Goal: Communication & Community: Answer question/provide support

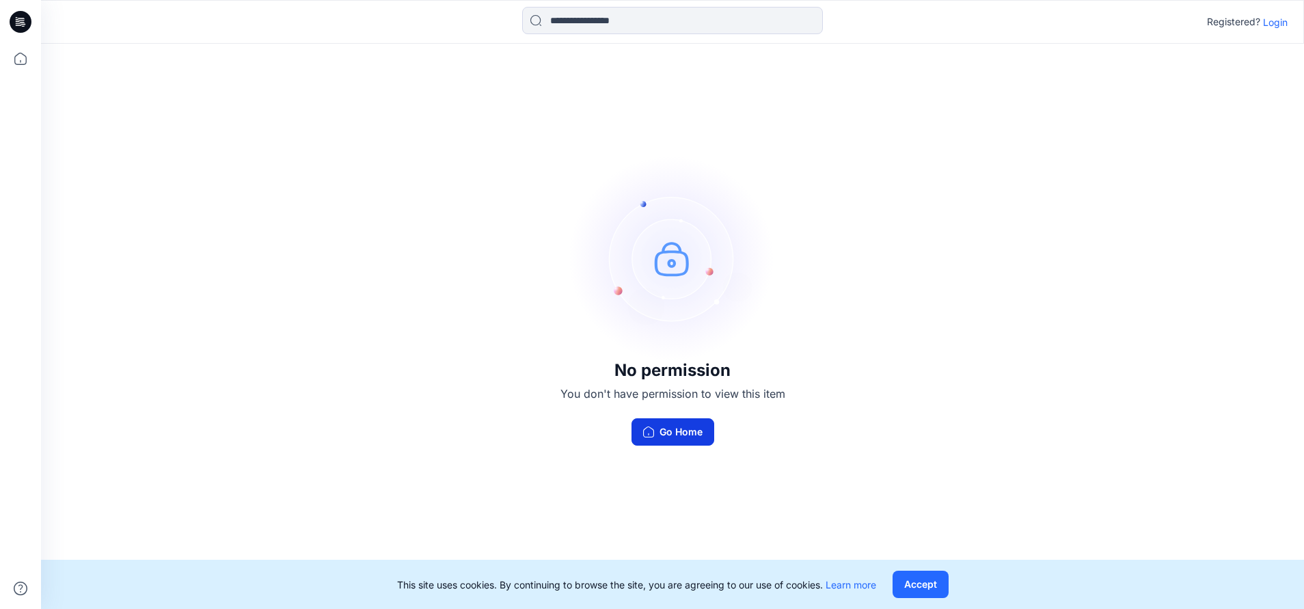
click at [684, 429] on button "Go Home" at bounding box center [672, 431] width 83 height 27
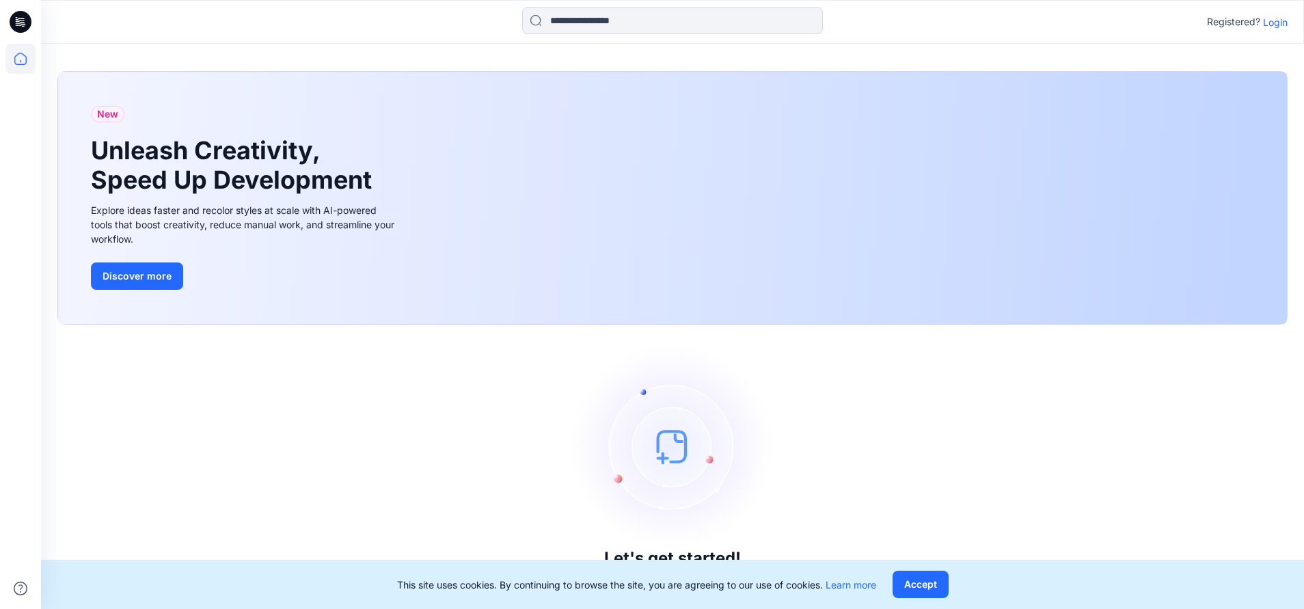
click at [1281, 24] on p "Login" at bounding box center [1275, 22] width 25 height 14
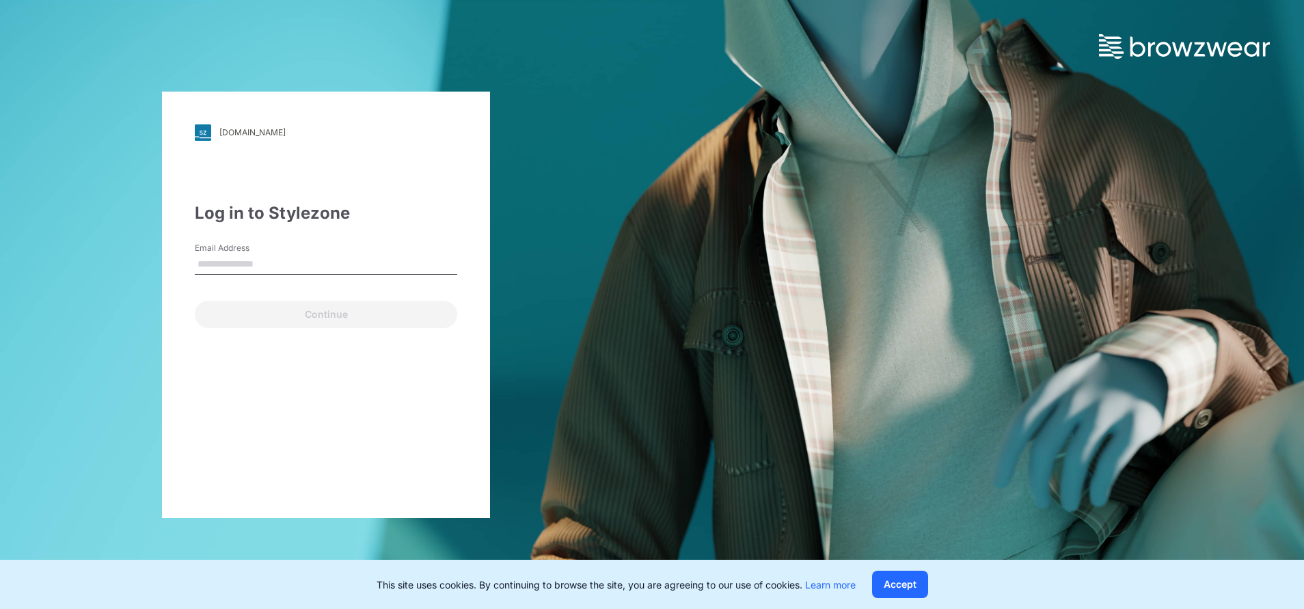
click at [275, 267] on input "Email Address" at bounding box center [326, 264] width 262 height 20
type input "**********"
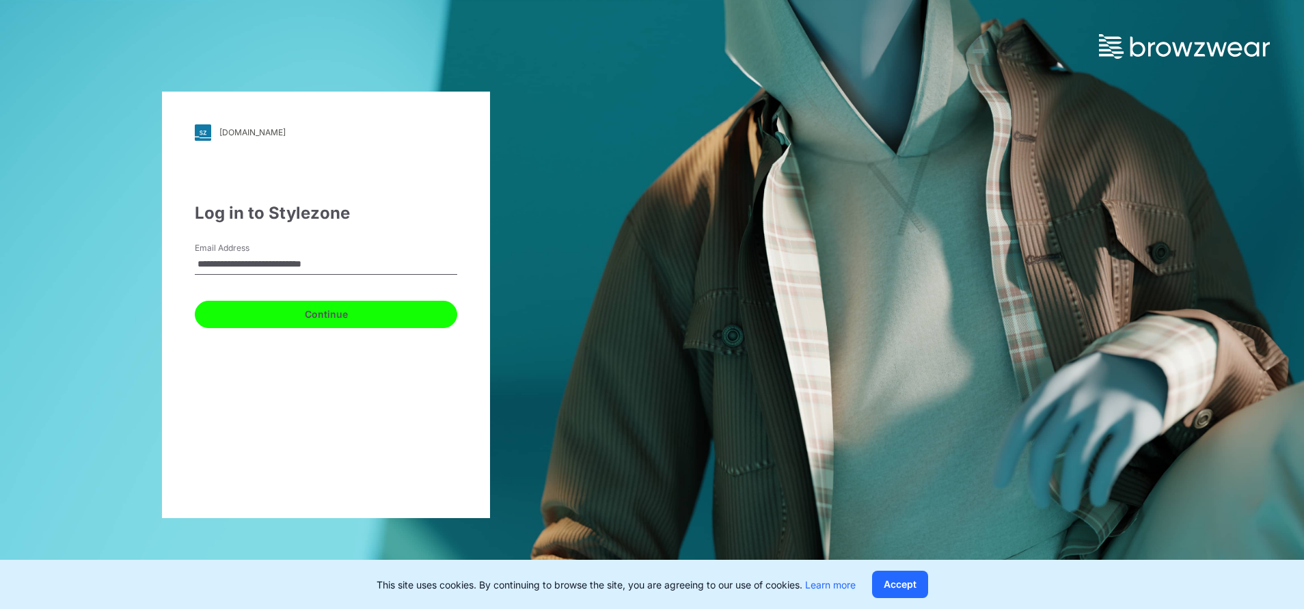
click at [358, 321] on button "Continue" at bounding box center [326, 314] width 262 height 27
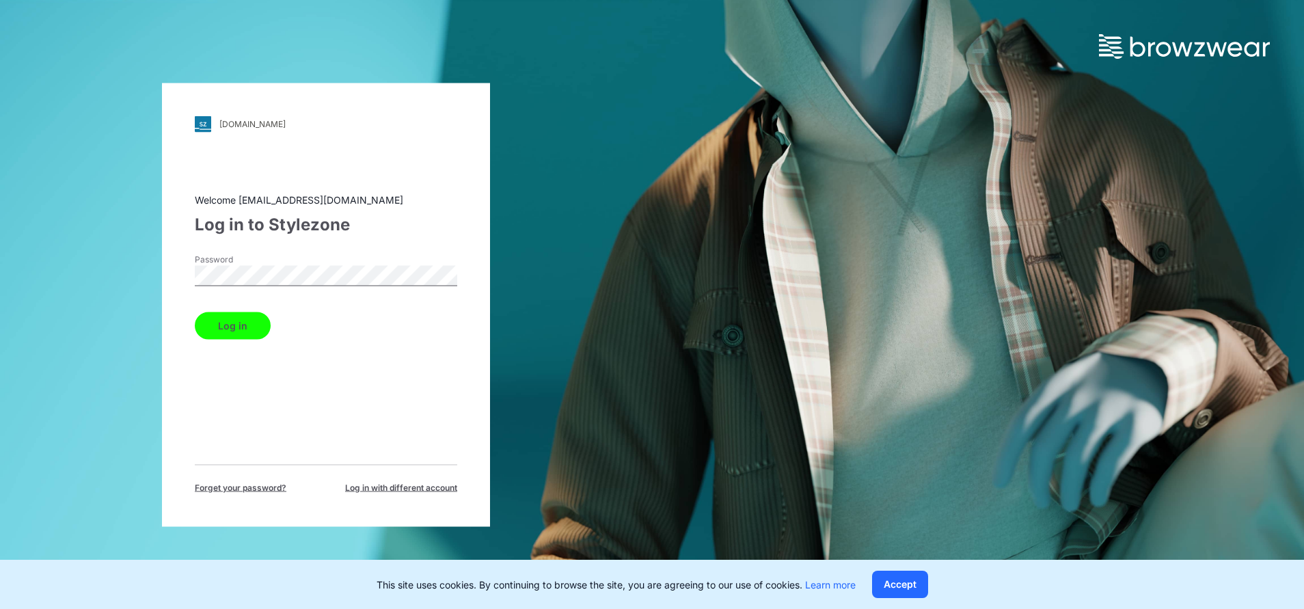
click at [233, 324] on button "Log in" at bounding box center [233, 325] width 76 height 27
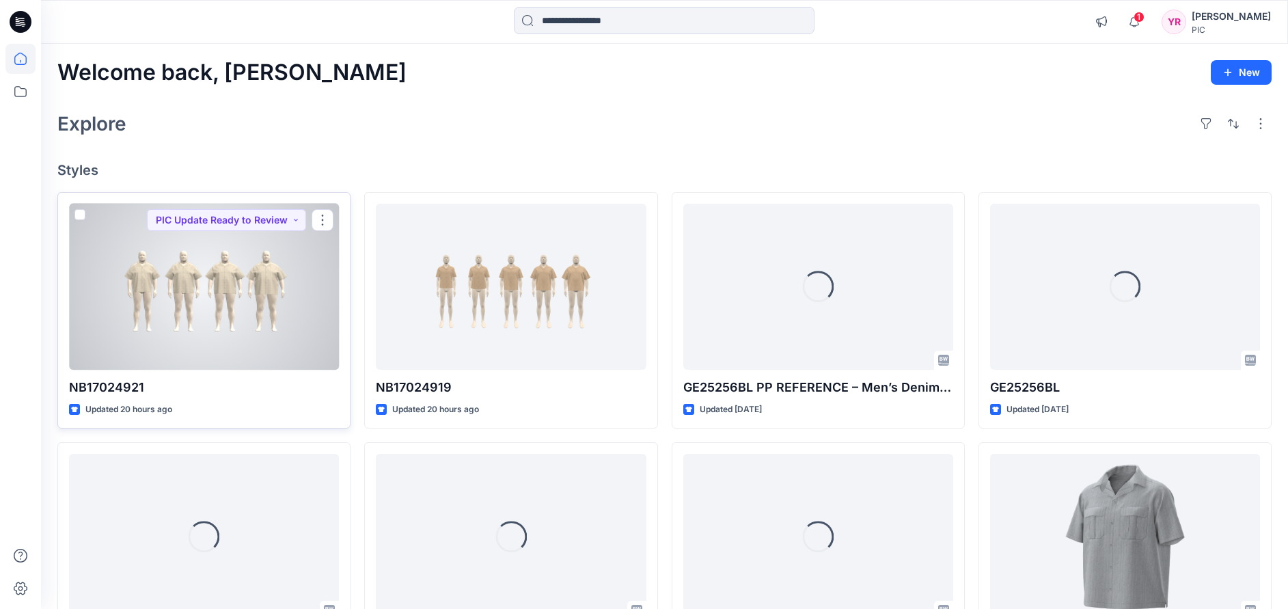
click at [232, 310] on div at bounding box center [204, 287] width 270 height 167
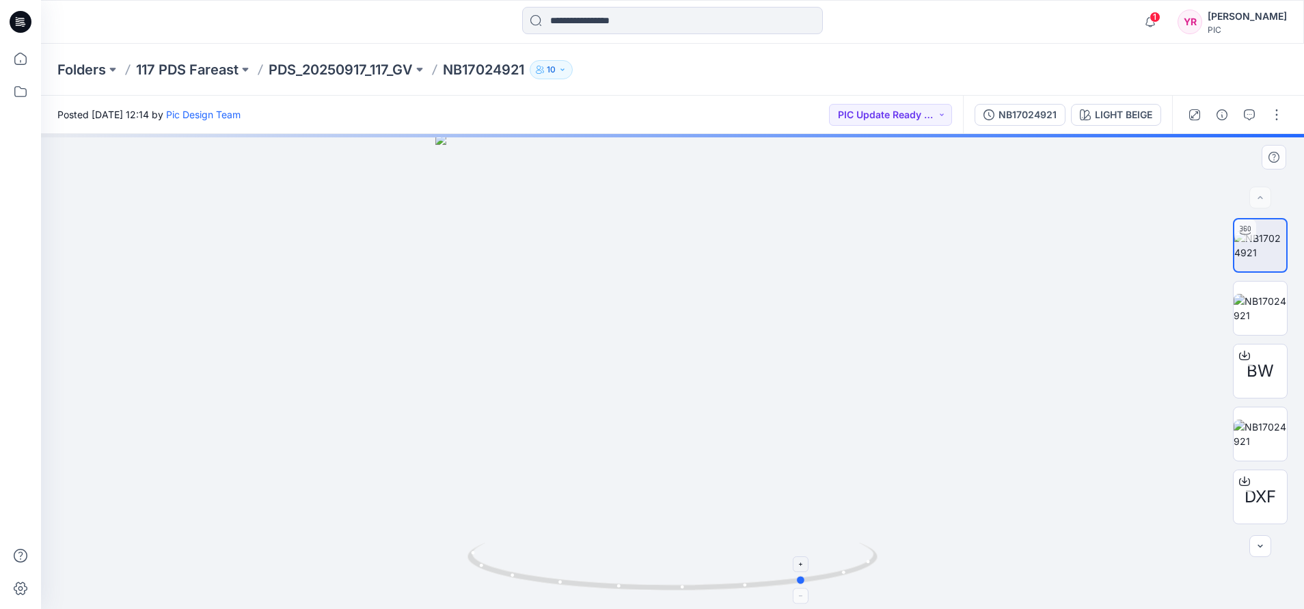
drag, startPoint x: 671, startPoint y: 586, endPoint x: 804, endPoint y: 586, distance: 133.2
click at [804, 586] on icon at bounding box center [673, 568] width 413 height 51
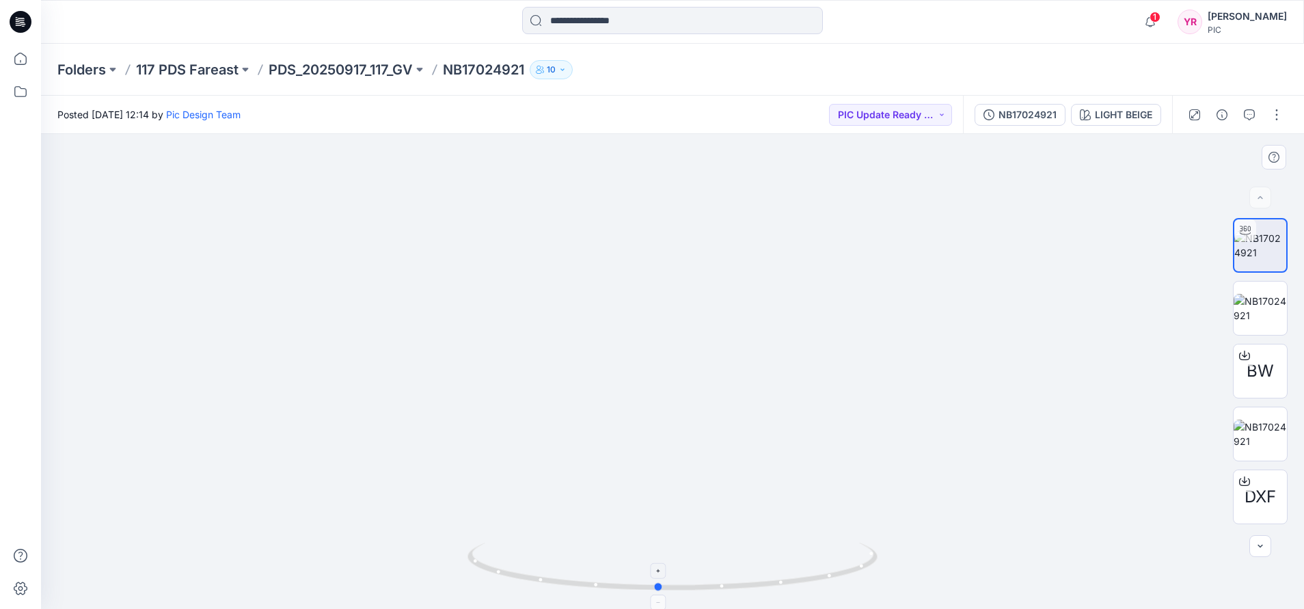
drag, startPoint x: 810, startPoint y: 587, endPoint x: 661, endPoint y: 556, distance: 152.1
click at [662, 561] on icon at bounding box center [673, 568] width 413 height 51
drag, startPoint x: 661, startPoint y: 594, endPoint x: 709, endPoint y: 590, distance: 47.3
click at [709, 590] on div at bounding box center [672, 574] width 410 height 68
click at [1245, 113] on icon "button" at bounding box center [1249, 114] width 11 height 11
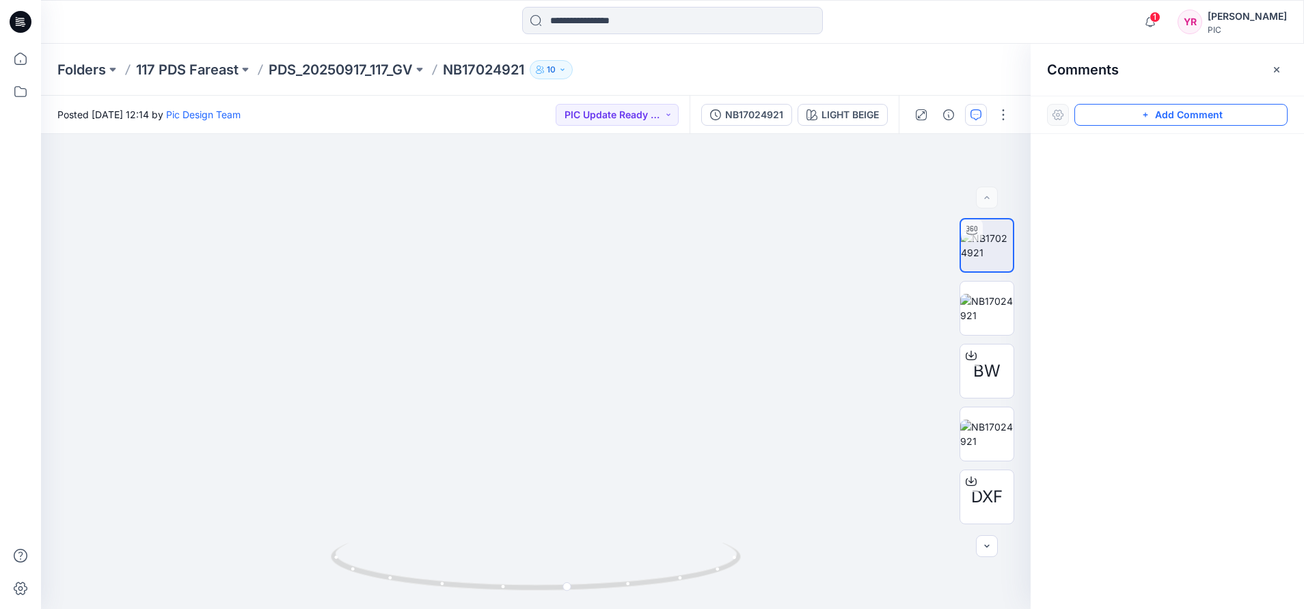
click at [1186, 115] on button "Add Comment" at bounding box center [1180, 115] width 213 height 22
click at [303, 328] on div "1" at bounding box center [535, 371] width 989 height 475
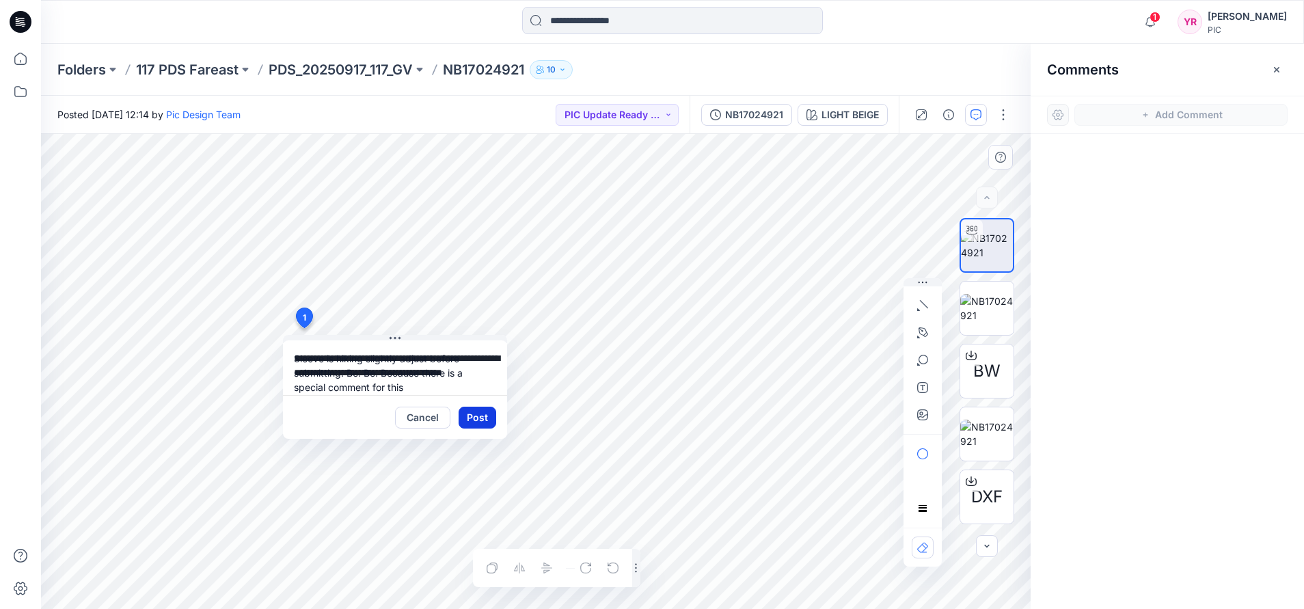
type textarea "**********"
click at [474, 417] on button "Post" at bounding box center [477, 418] width 38 height 22
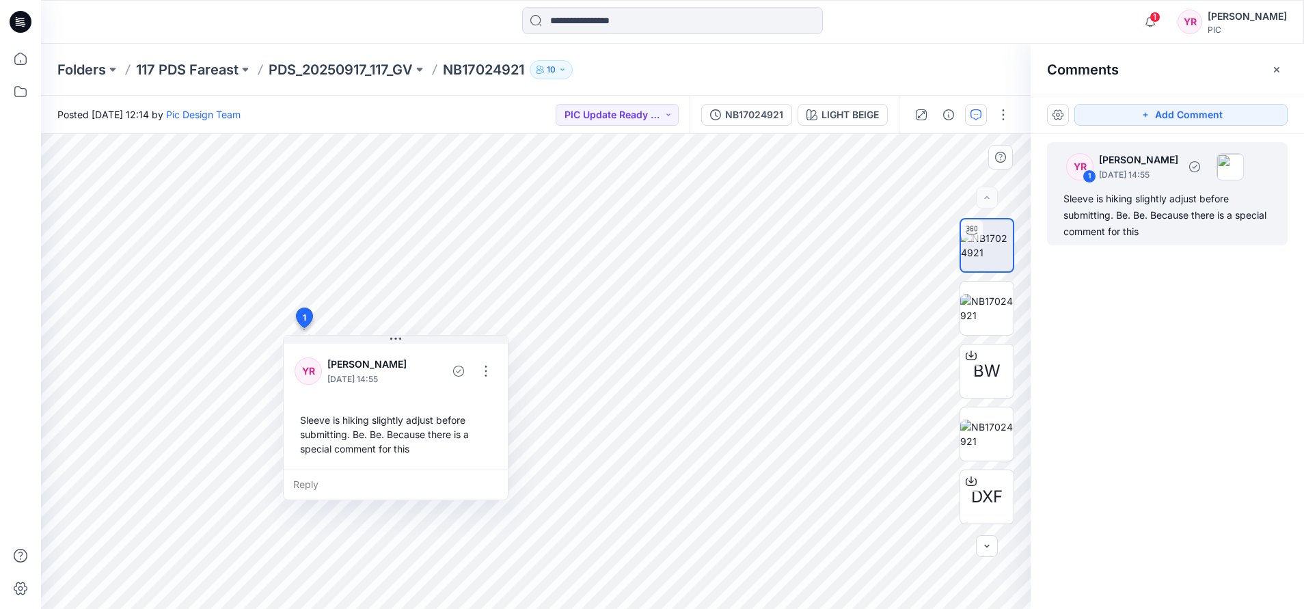
drag, startPoint x: 1166, startPoint y: 222, endPoint x: 398, endPoint y: 438, distance: 797.1
drag, startPoint x: 398, startPoint y: 438, endPoint x: 347, endPoint y: 452, distance: 53.0
click at [347, 452] on div "Sleeve is hiking slightly adjust before submitting. Be. Be. Because there is a …" at bounding box center [395, 434] width 202 height 54
click at [483, 372] on button "button" at bounding box center [486, 371] width 22 height 22
click at [484, 402] on p "Edit comment" at bounding box center [488, 403] width 61 height 14
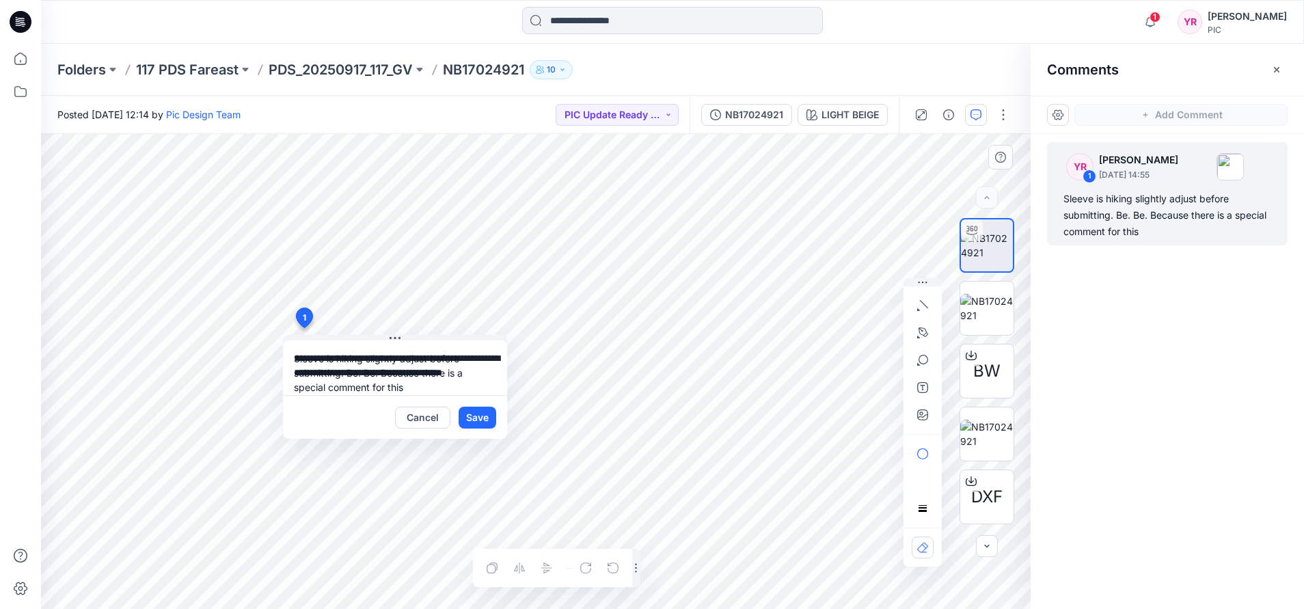
click at [381, 375] on textarea "**********" at bounding box center [395, 367] width 224 height 55
type textarea "**********"
click at [475, 413] on button "Save" at bounding box center [477, 418] width 38 height 22
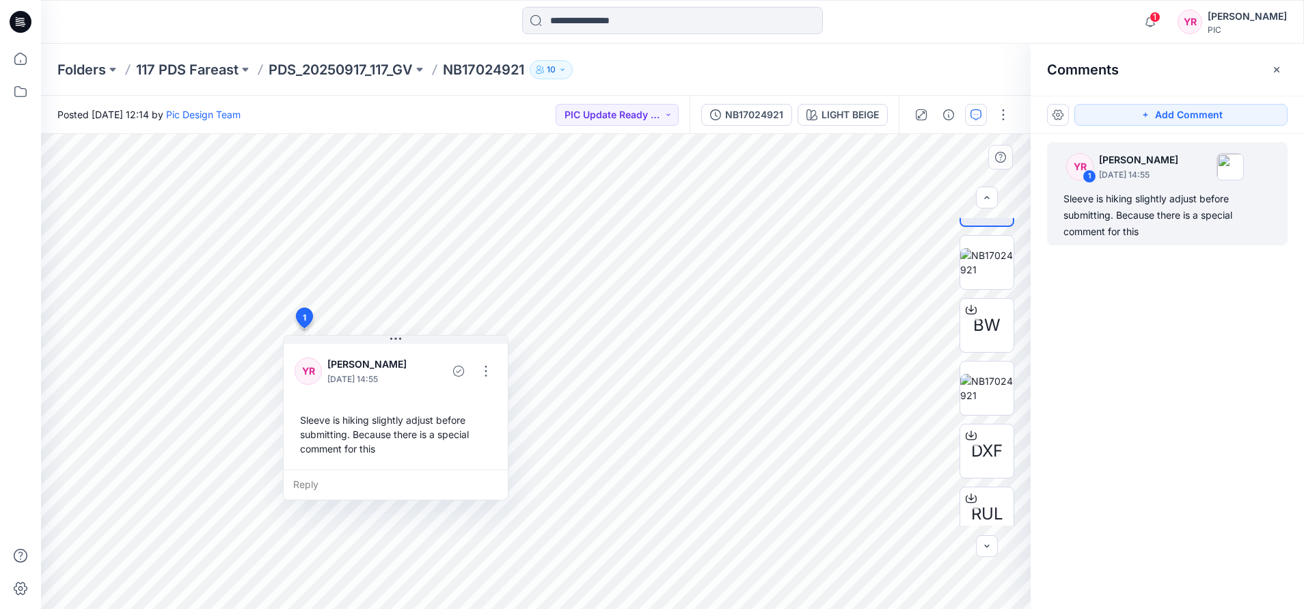
scroll to position [38, 0]
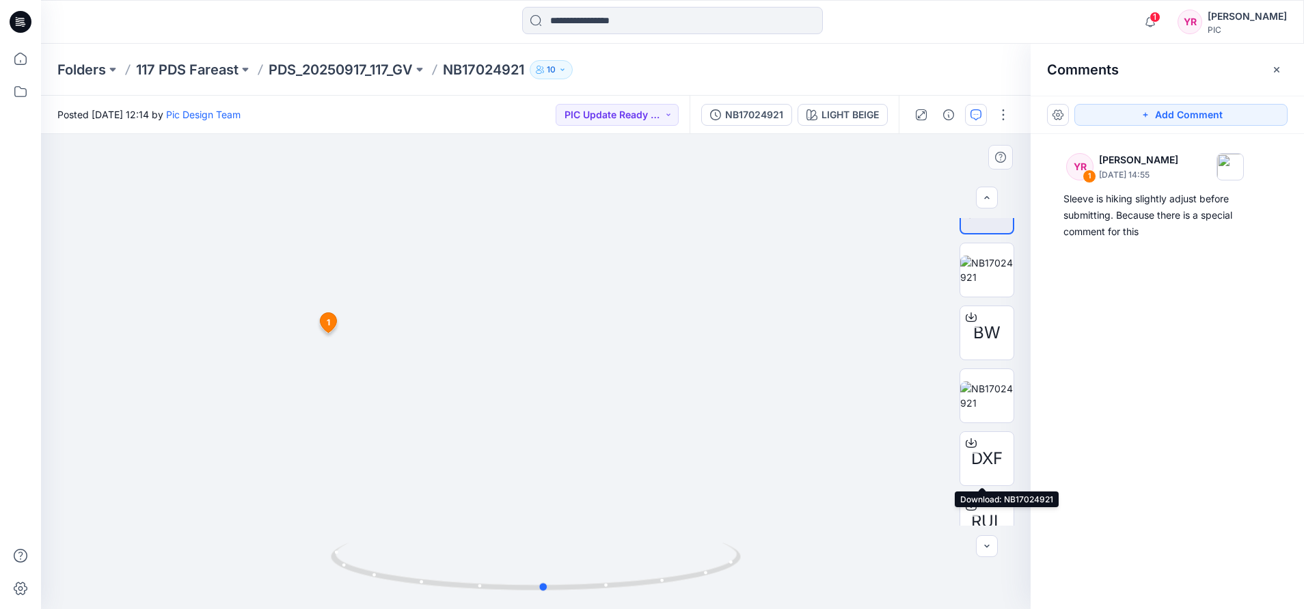
drag, startPoint x: 536, startPoint y: 594, endPoint x: 953, endPoint y: 480, distance: 432.0
click at [953, 480] on div "BW DXF RUL PPTX LIGHT BEIGE Loading... Material Properties Loading... 2 1 YR [P…" at bounding box center [535, 371] width 989 height 475
click at [668, 114] on button "PIC Update Ready to Review" at bounding box center [617, 115] width 123 height 22
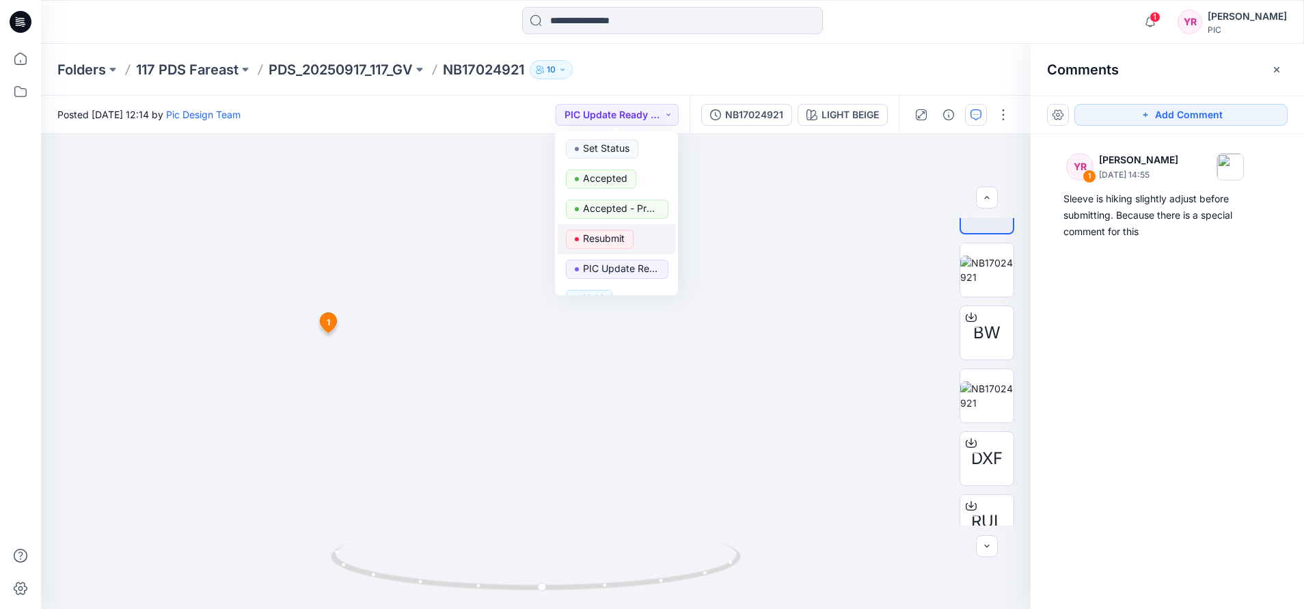
click at [627, 236] on span "Resubmit" at bounding box center [600, 239] width 68 height 19
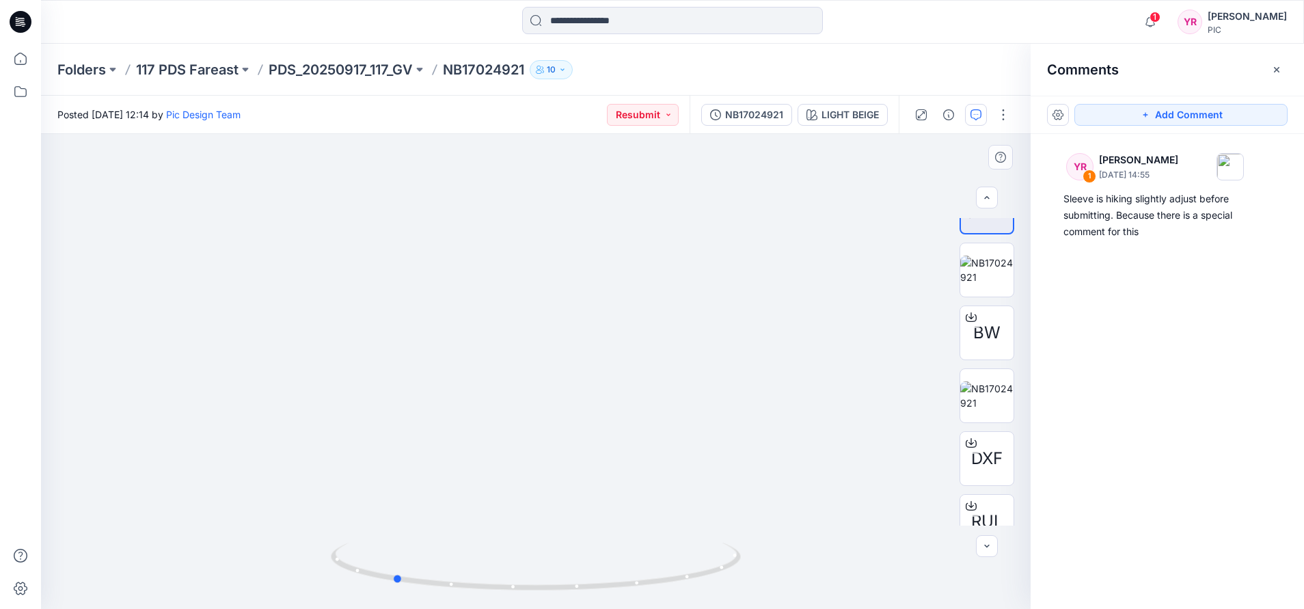
drag, startPoint x: 541, startPoint y: 592, endPoint x: 802, endPoint y: 579, distance: 261.3
click at [802, 579] on div at bounding box center [535, 371] width 989 height 475
drag, startPoint x: 1168, startPoint y: 112, endPoint x: 1168, endPoint y: 129, distance: 17.1
click at [1170, 118] on button "Add Comment" at bounding box center [1180, 115] width 213 height 22
click at [730, 435] on div "2" at bounding box center [535, 371] width 989 height 475
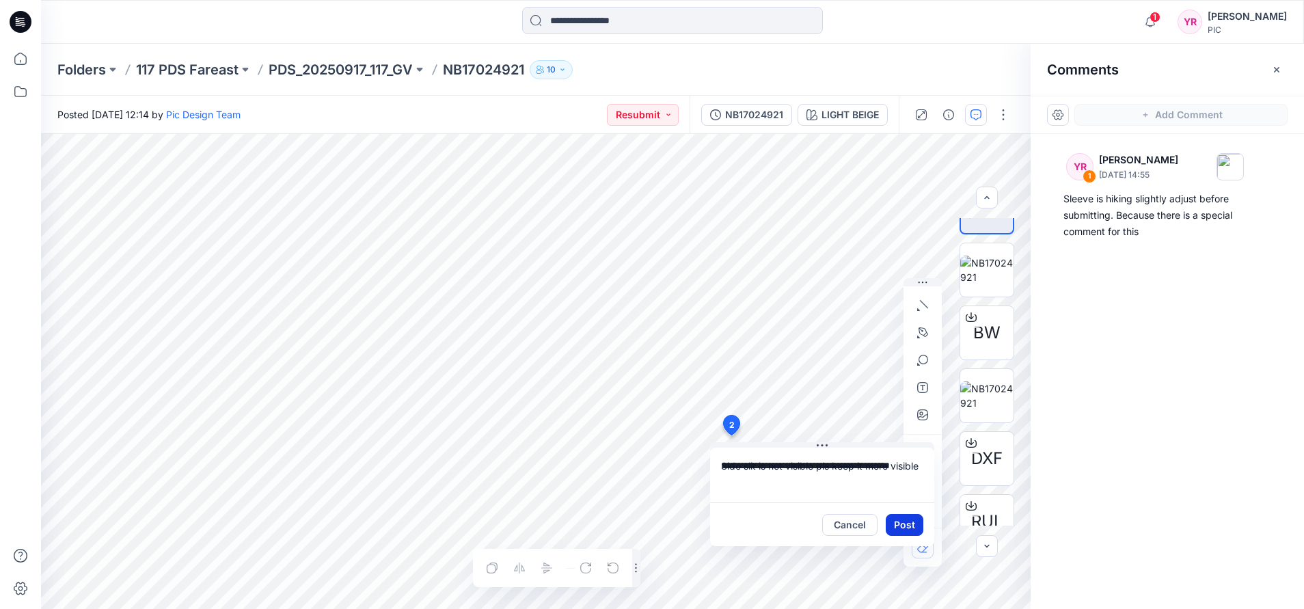
type textarea "**********"
click at [900, 522] on button "Post" at bounding box center [905, 525] width 38 height 22
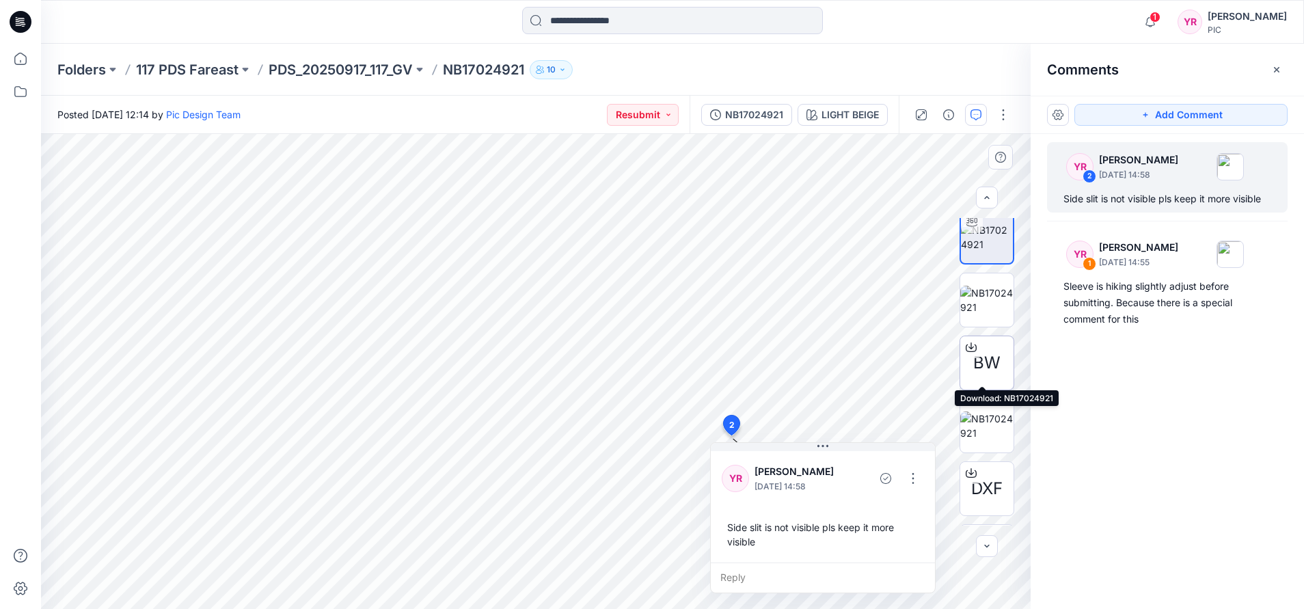
scroll to position [0, 0]
click at [985, 246] on img at bounding box center [987, 245] width 52 height 29
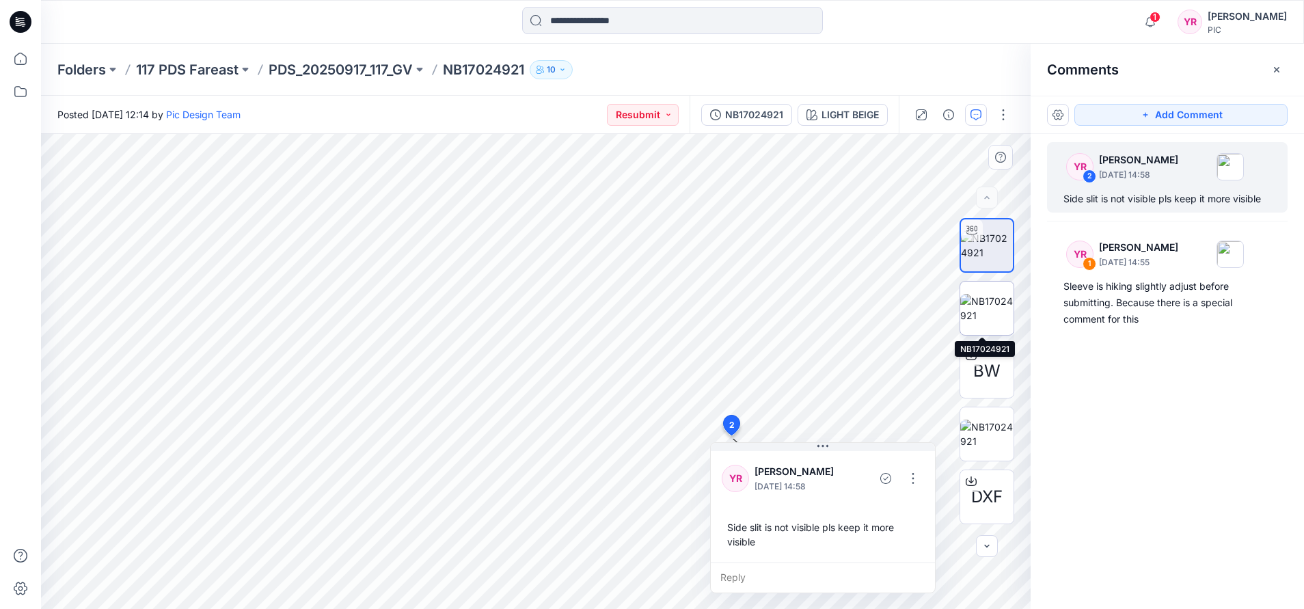
click at [996, 316] on img at bounding box center [986, 308] width 53 height 29
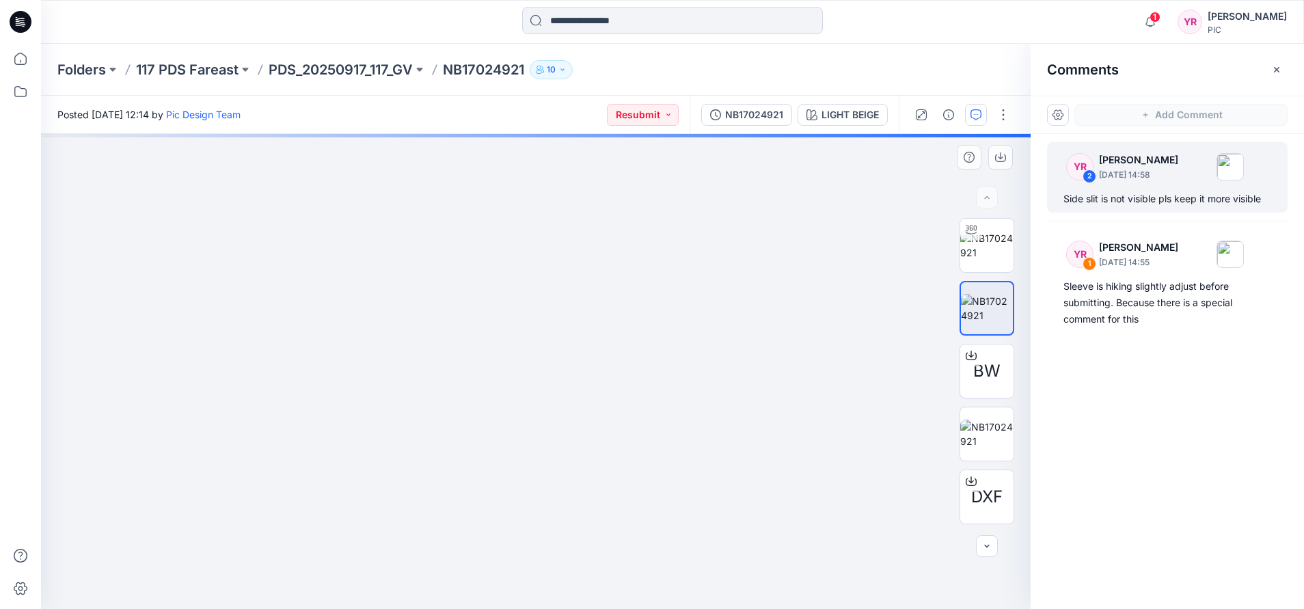
click at [988, 307] on img at bounding box center [987, 308] width 52 height 29
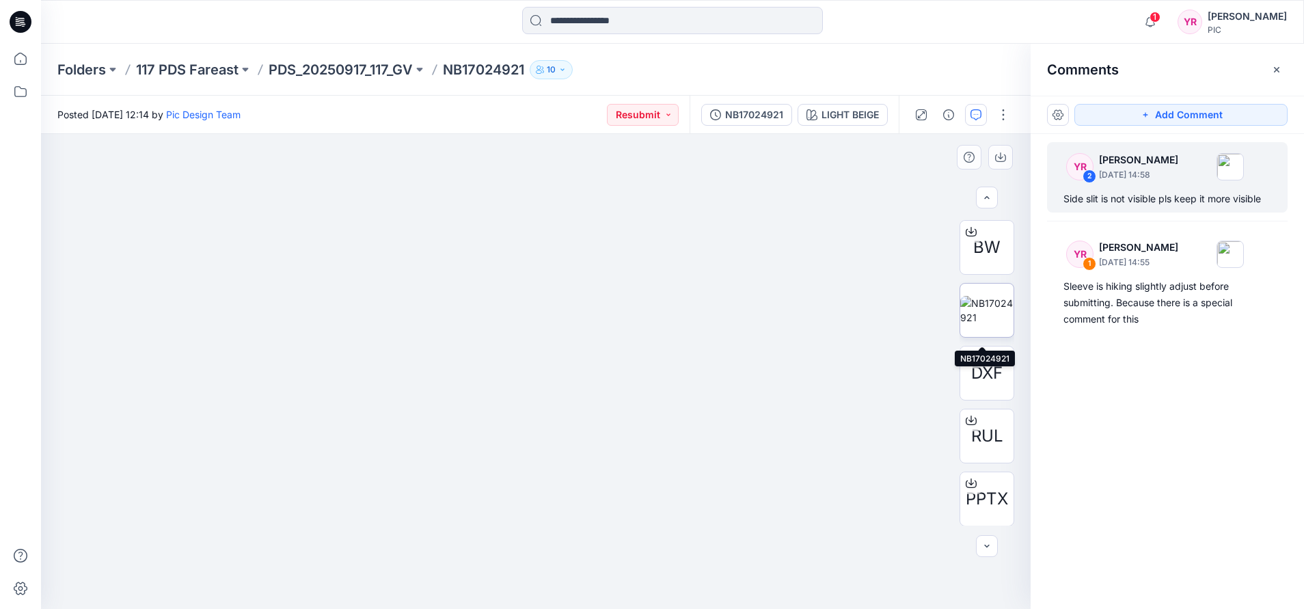
scroll to position [124, 0]
click at [989, 324] on img at bounding box center [986, 309] width 53 height 29
drag, startPoint x: 643, startPoint y: 282, endPoint x: 640, endPoint y: 342, distance: 60.2
click at [640, 342] on img at bounding box center [536, 371] width 590 height 475
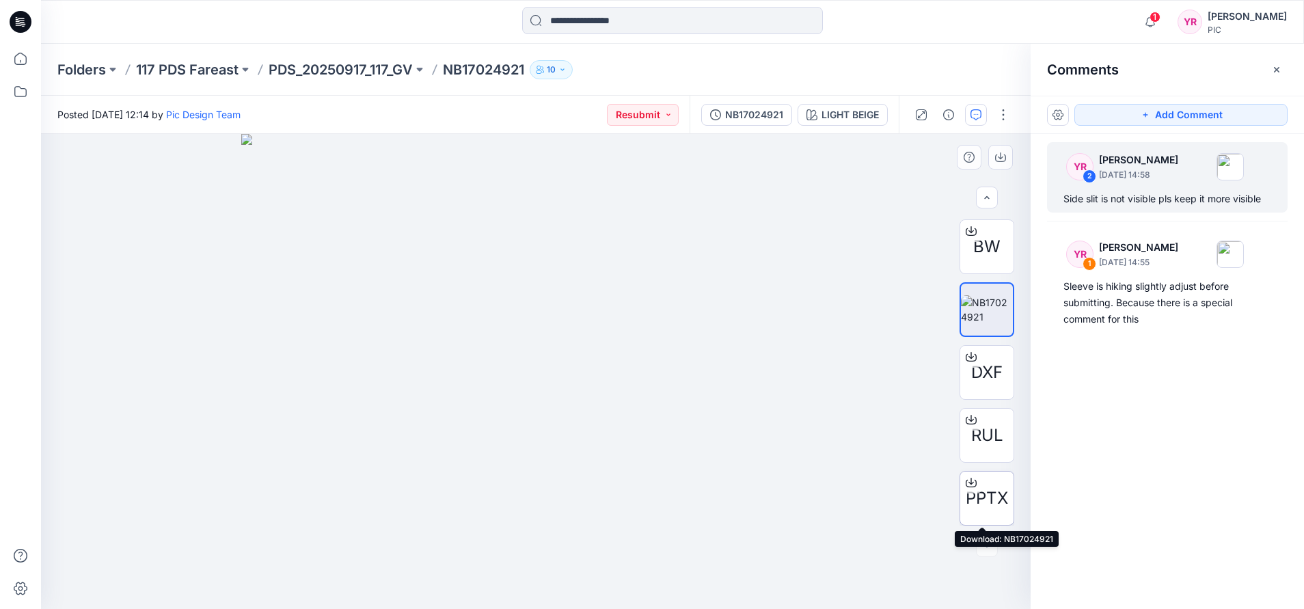
click at [985, 500] on span "PPTX" at bounding box center [986, 498] width 42 height 25
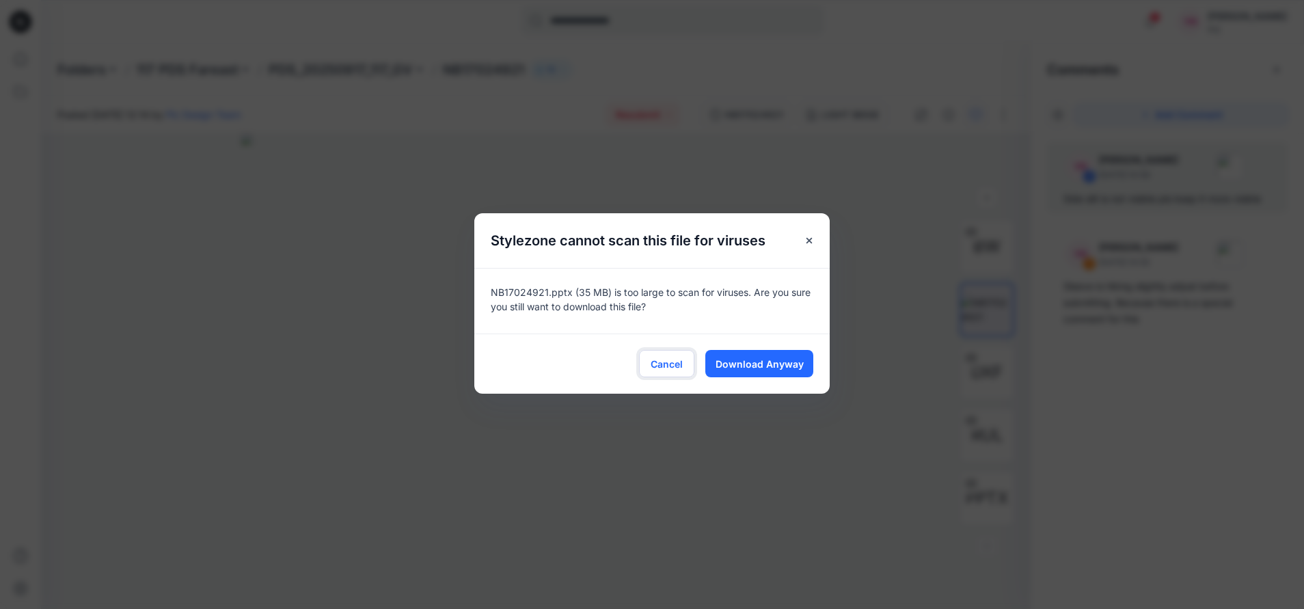
click at [661, 365] on span "Cancel" at bounding box center [666, 364] width 32 height 14
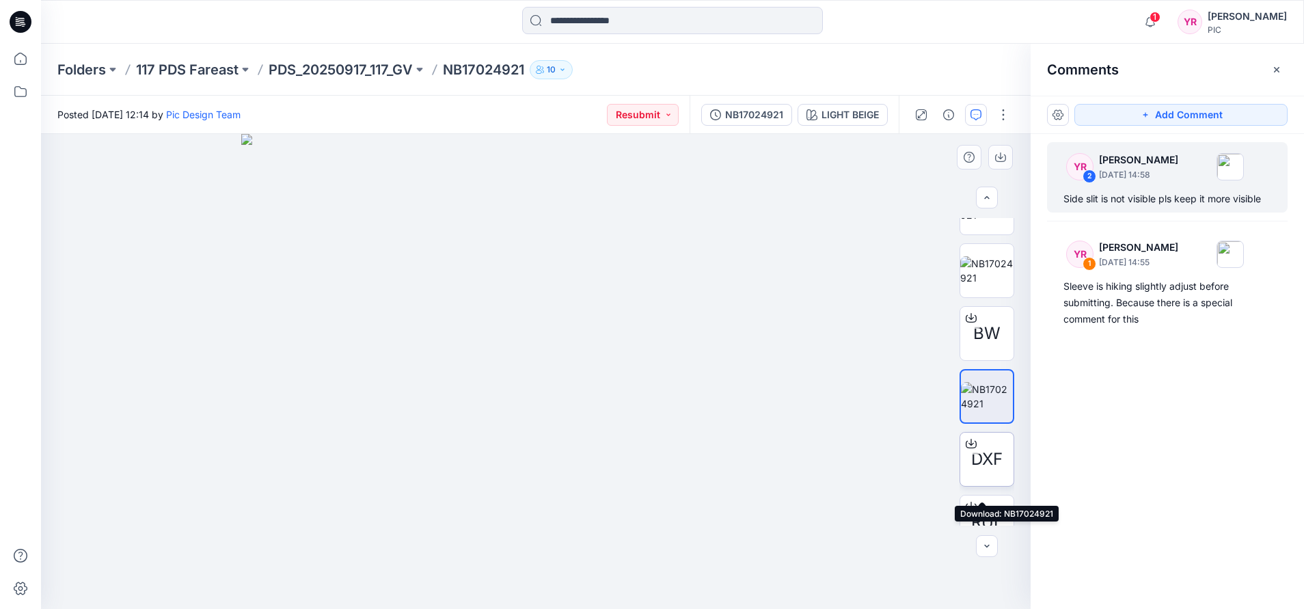
scroll to position [0, 0]
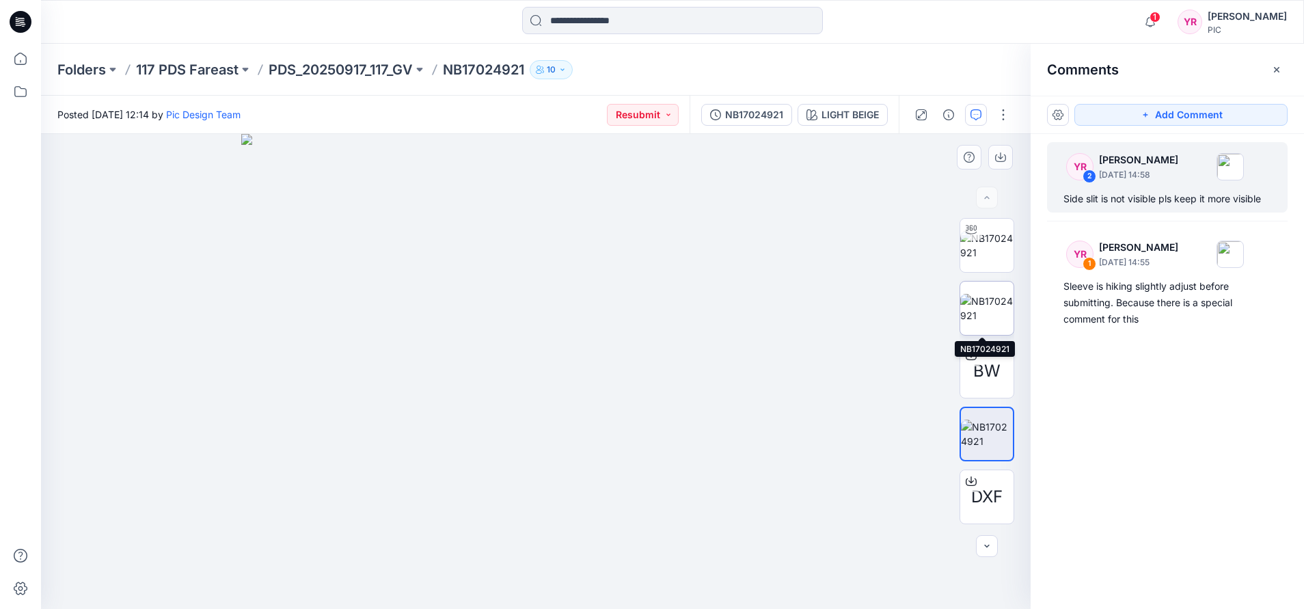
click at [980, 318] on img at bounding box center [986, 308] width 53 height 29
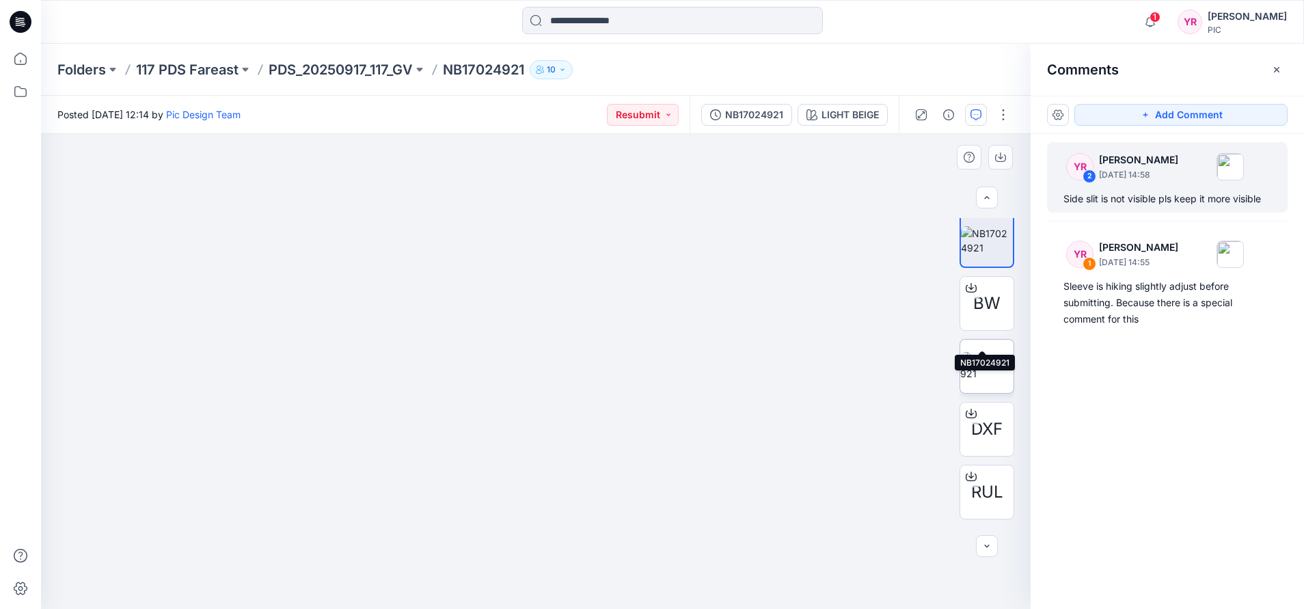
scroll to position [124, 0]
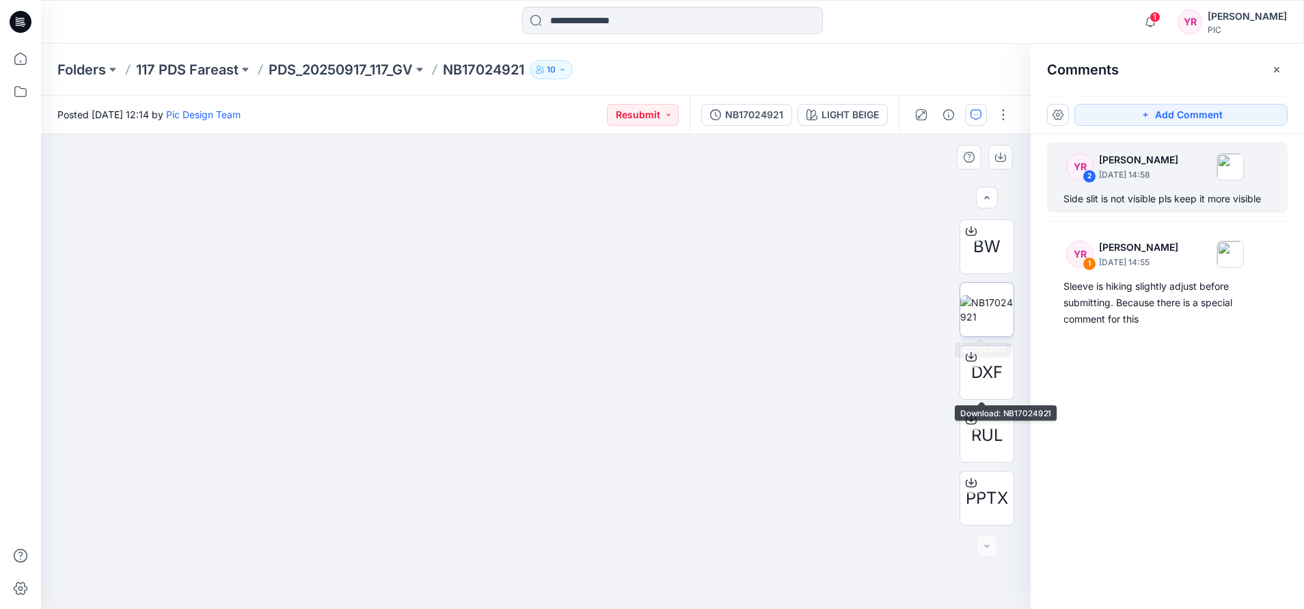
click at [978, 324] on img at bounding box center [986, 309] width 53 height 29
drag, startPoint x: 539, startPoint y: 243, endPoint x: 523, endPoint y: 328, distance: 86.2
click at [523, 328] on img at bounding box center [536, 371] width 590 height 475
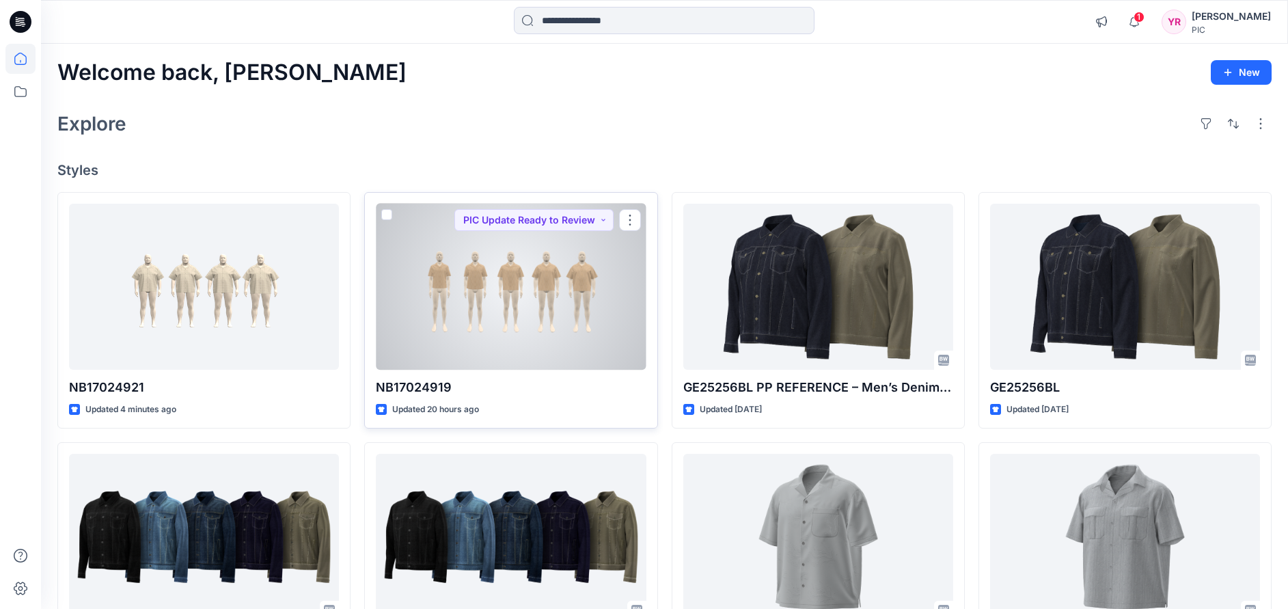
click at [506, 302] on div at bounding box center [511, 287] width 270 height 167
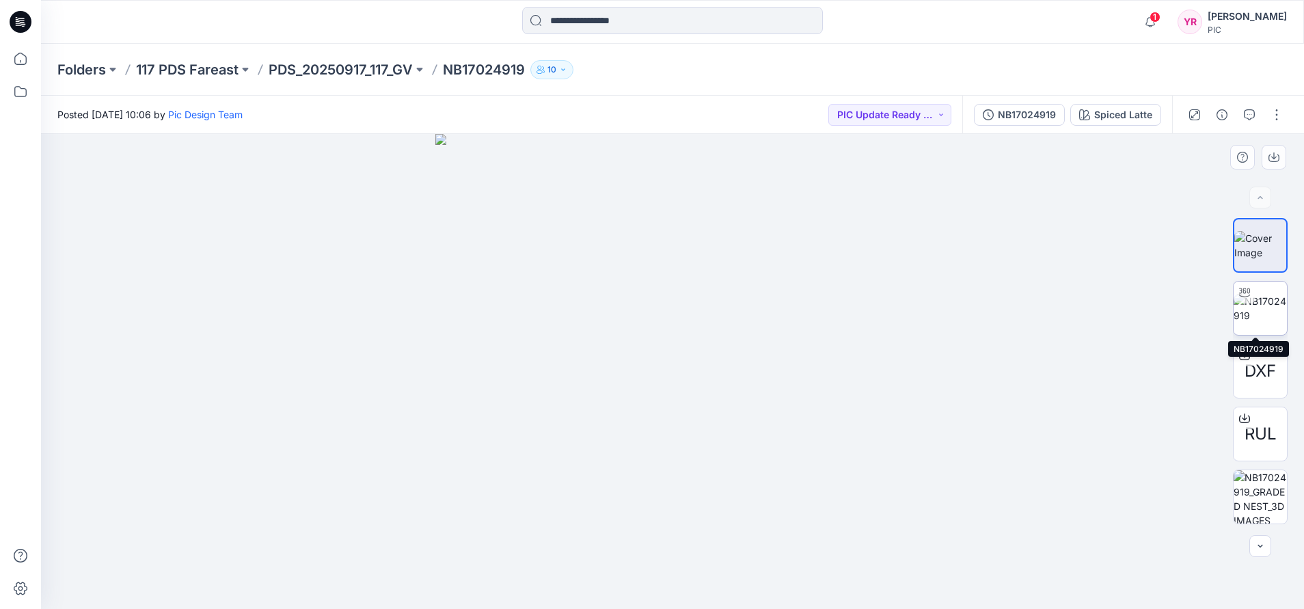
drag, startPoint x: 1253, startPoint y: 297, endPoint x: 1246, endPoint y: 301, distance: 8.3
click at [1252, 298] on img at bounding box center [1259, 308] width 53 height 29
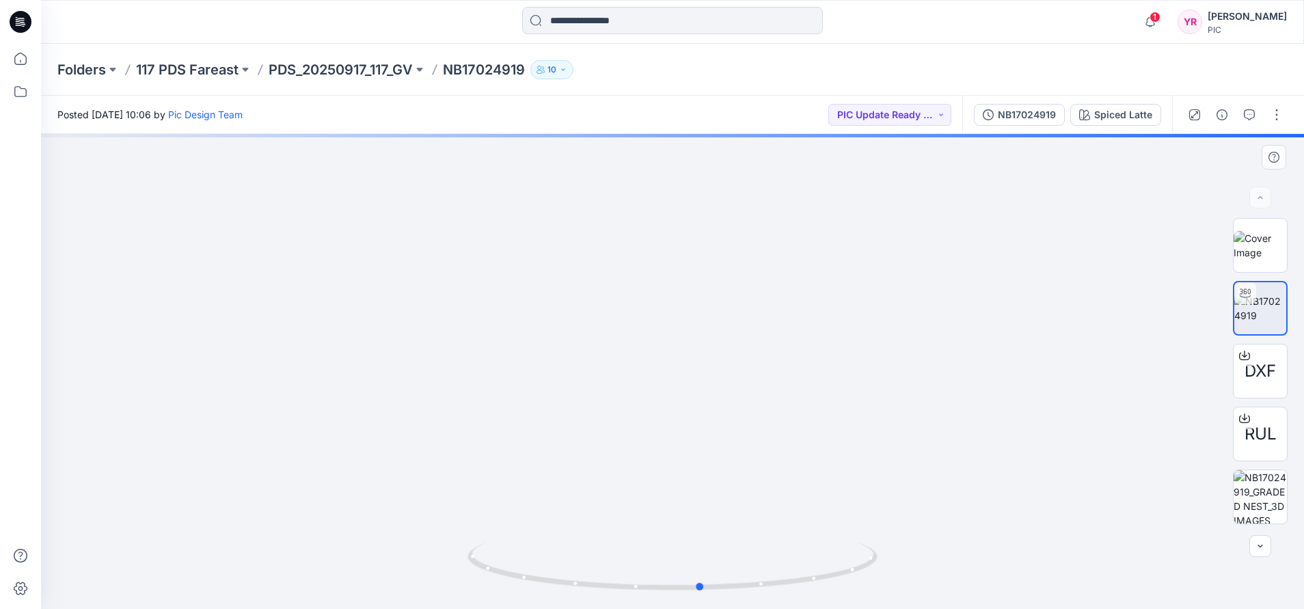
drag, startPoint x: 673, startPoint y: 592, endPoint x: 1112, endPoint y: 491, distance: 450.2
click at [1112, 491] on div at bounding box center [672, 371] width 1263 height 475
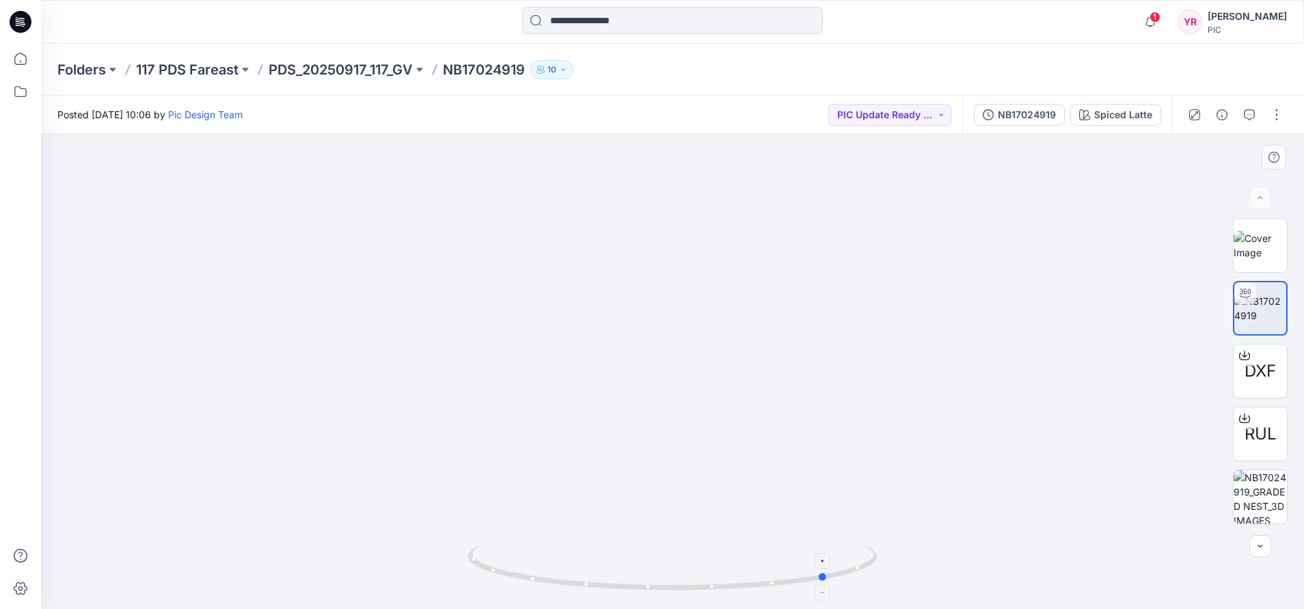
drag, startPoint x: 702, startPoint y: 592, endPoint x: 832, endPoint y: 579, distance: 130.5
click at [832, 579] on icon at bounding box center [673, 568] width 413 height 51
drag, startPoint x: 653, startPoint y: 599, endPoint x: 674, endPoint y: 587, distance: 23.6
click at [674, 587] on div at bounding box center [672, 574] width 410 height 68
drag, startPoint x: 847, startPoint y: 577, endPoint x: 896, endPoint y: 566, distance: 49.7
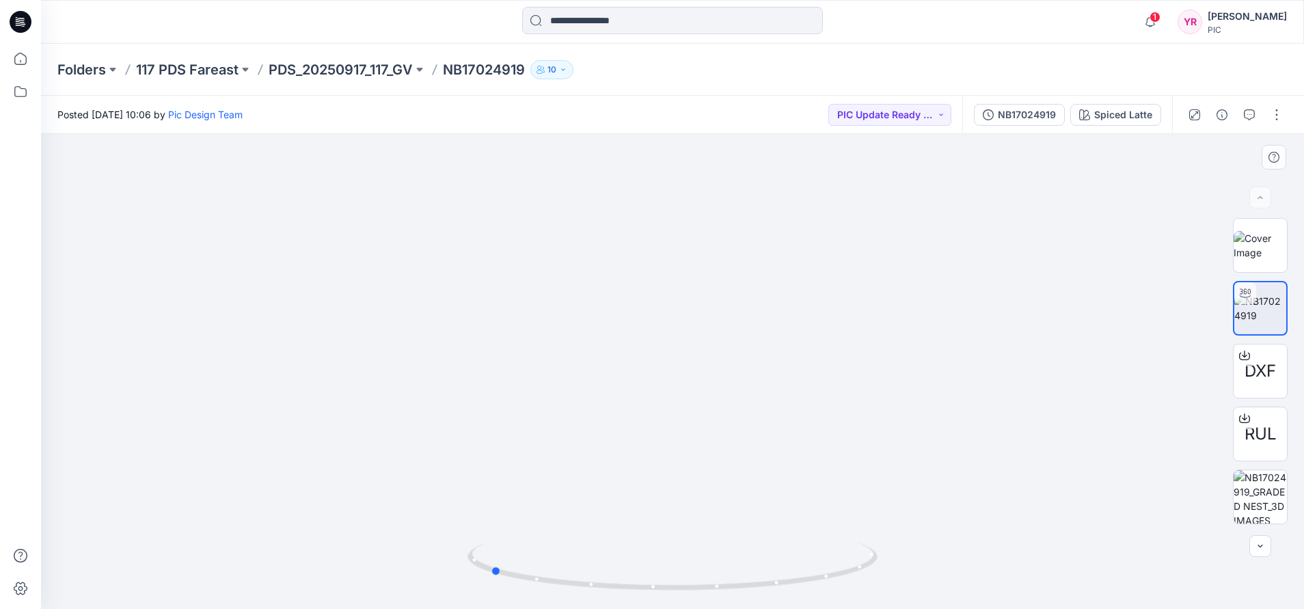
click at [896, 566] on div at bounding box center [672, 371] width 1263 height 475
drag, startPoint x: 656, startPoint y: 590, endPoint x: 764, endPoint y: 589, distance: 108.0
click at [764, 589] on icon at bounding box center [673, 568] width 413 height 51
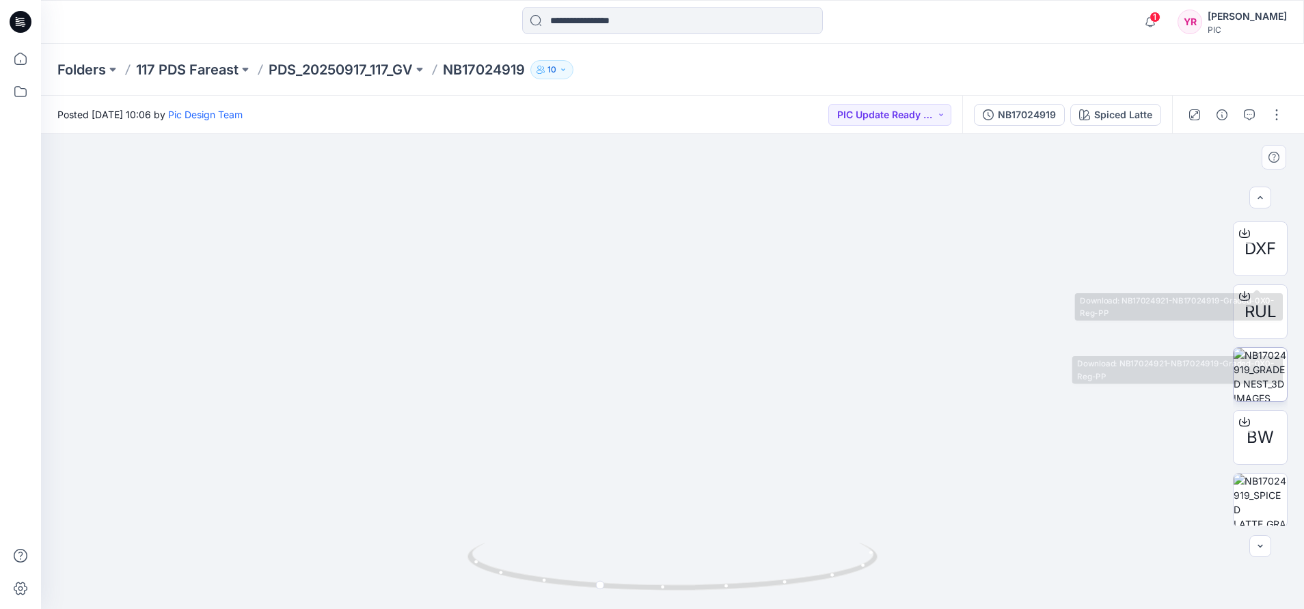
scroll to position [124, 0]
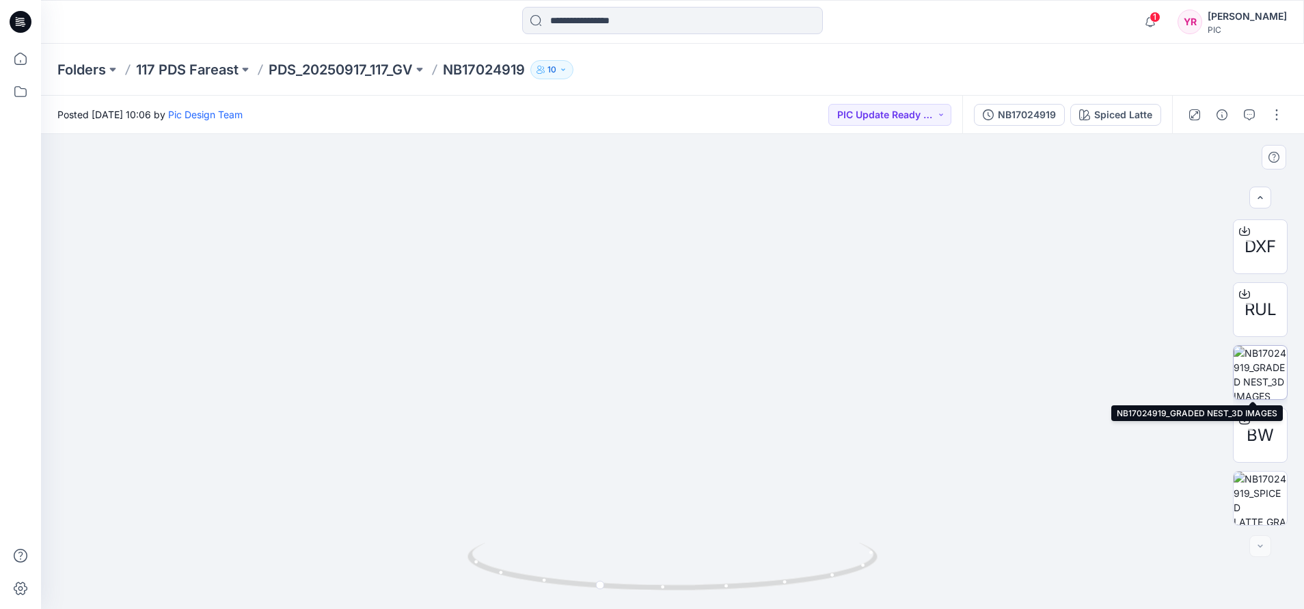
click at [1255, 374] on img at bounding box center [1259, 372] width 53 height 53
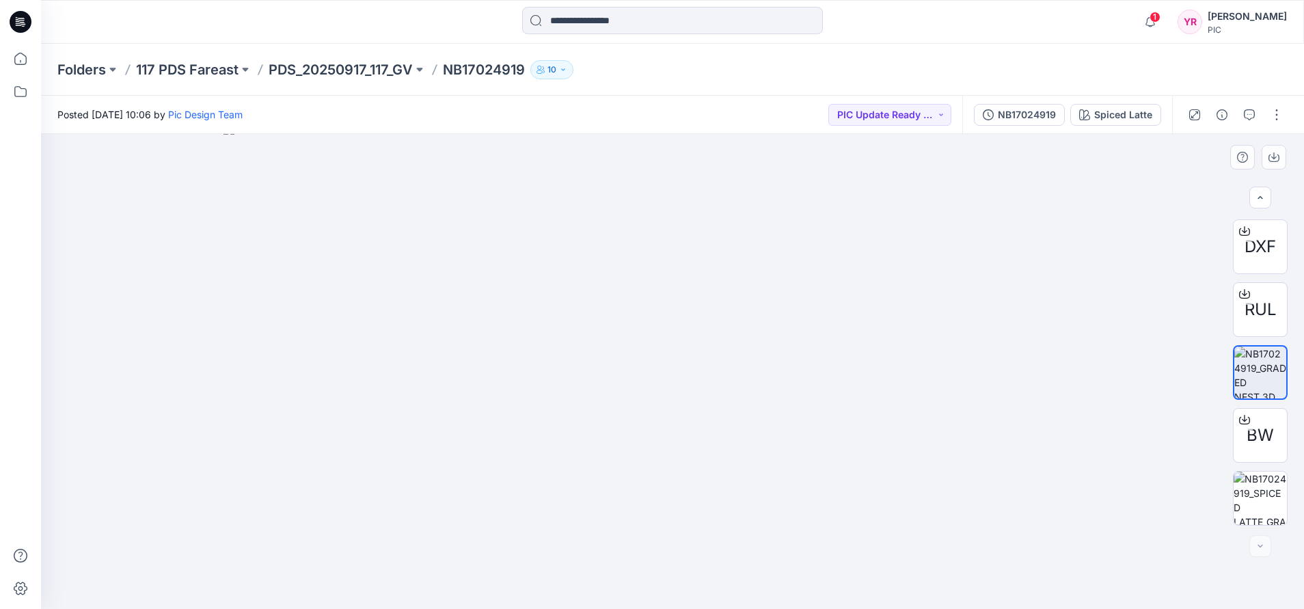
drag, startPoint x: 677, startPoint y: 260, endPoint x: 619, endPoint y: 435, distance: 184.3
click at [619, 435] on img at bounding box center [672, 366] width 898 height 485
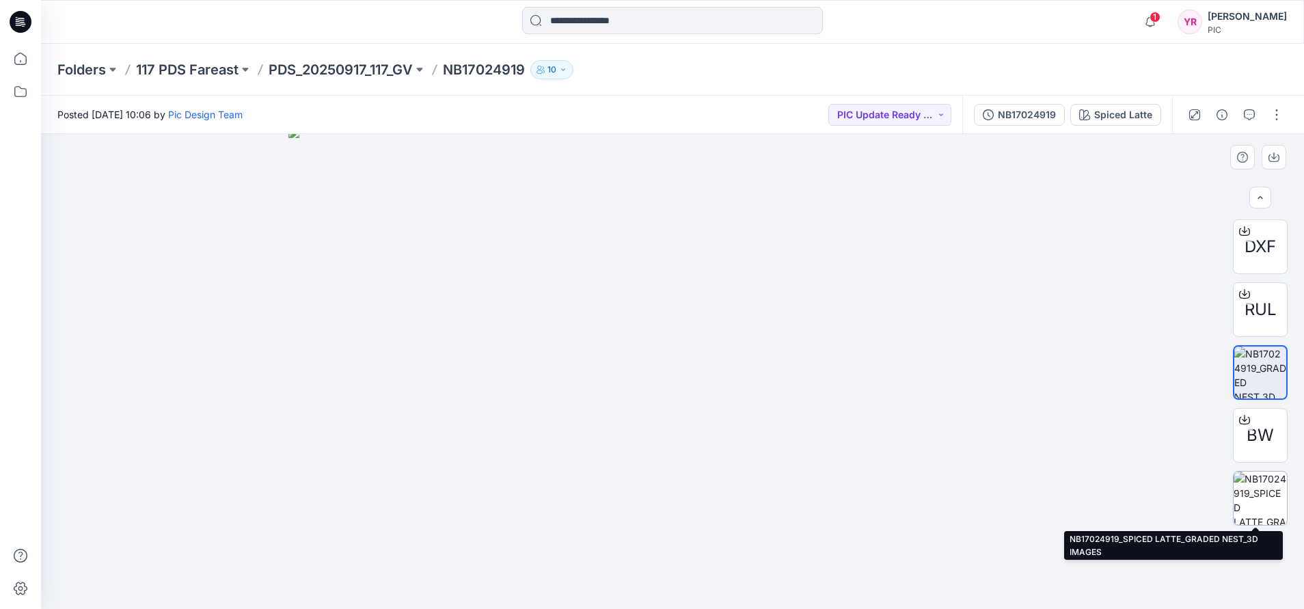
click at [1257, 484] on img at bounding box center [1259, 497] width 53 height 53
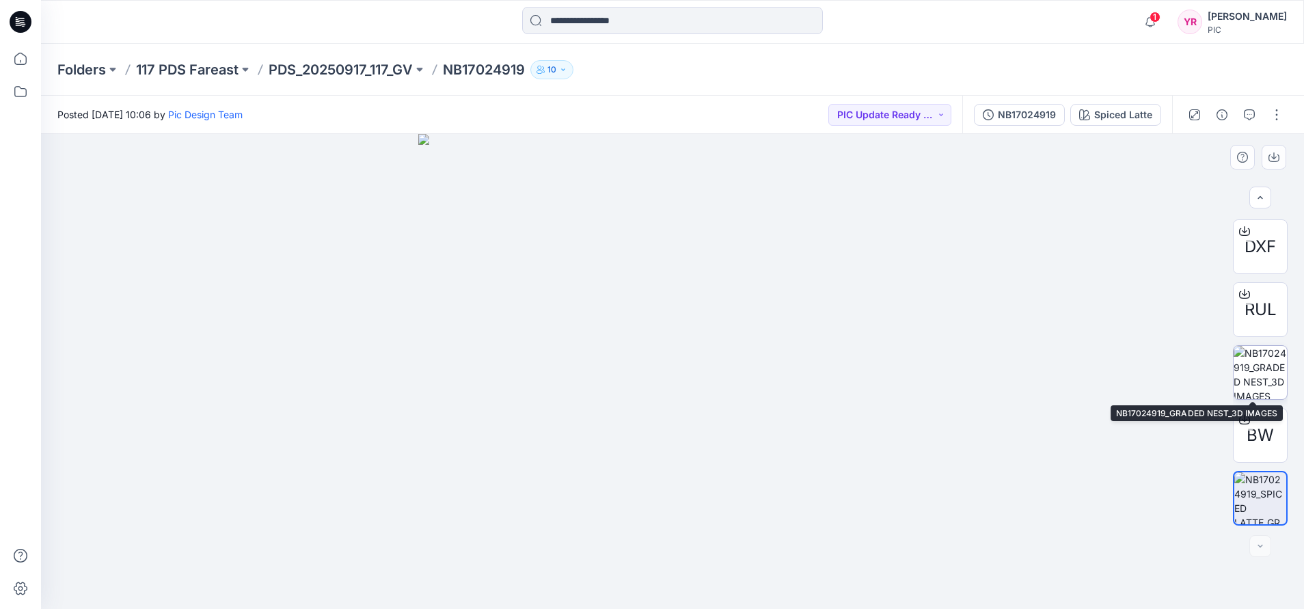
click at [1248, 365] on img at bounding box center [1259, 372] width 53 height 53
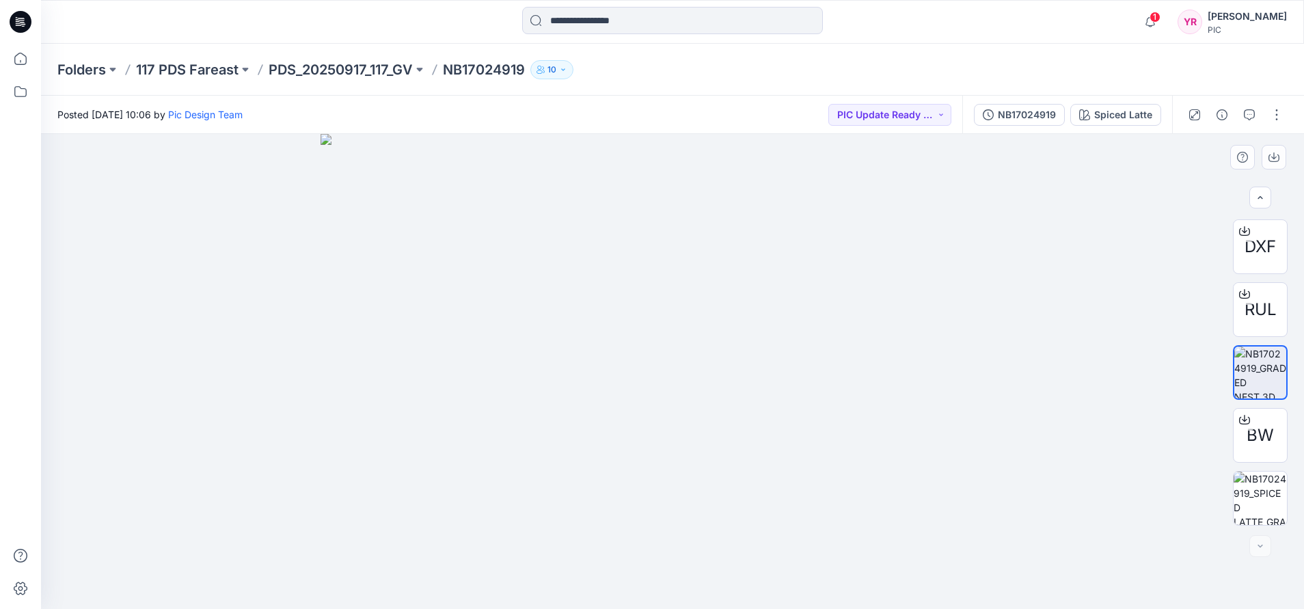
drag, startPoint x: 813, startPoint y: 260, endPoint x: 834, endPoint y: 387, distance: 129.4
click at [834, 387] on img at bounding box center [671, 371] width 703 height 475
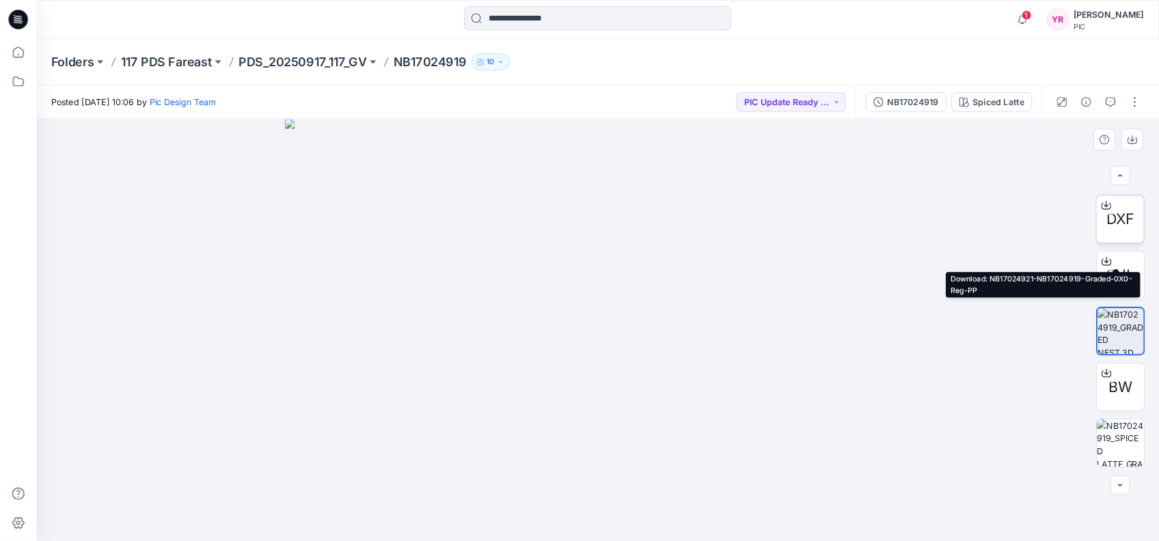
scroll to position [0, 0]
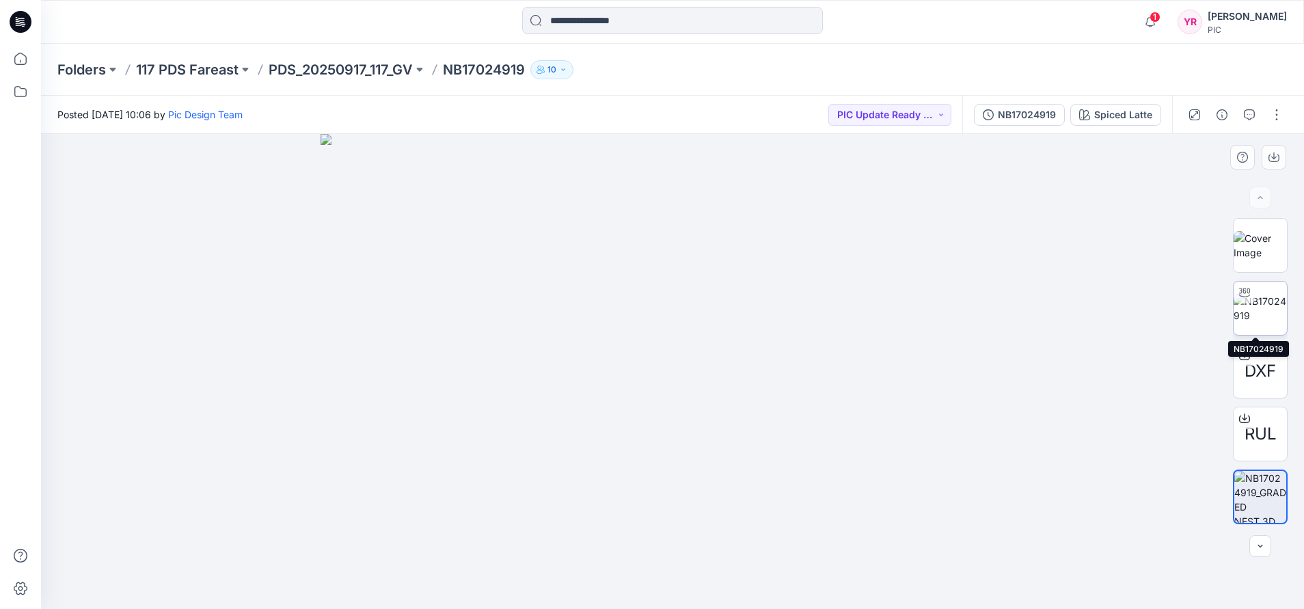
click at [1255, 308] on img at bounding box center [1259, 308] width 53 height 29
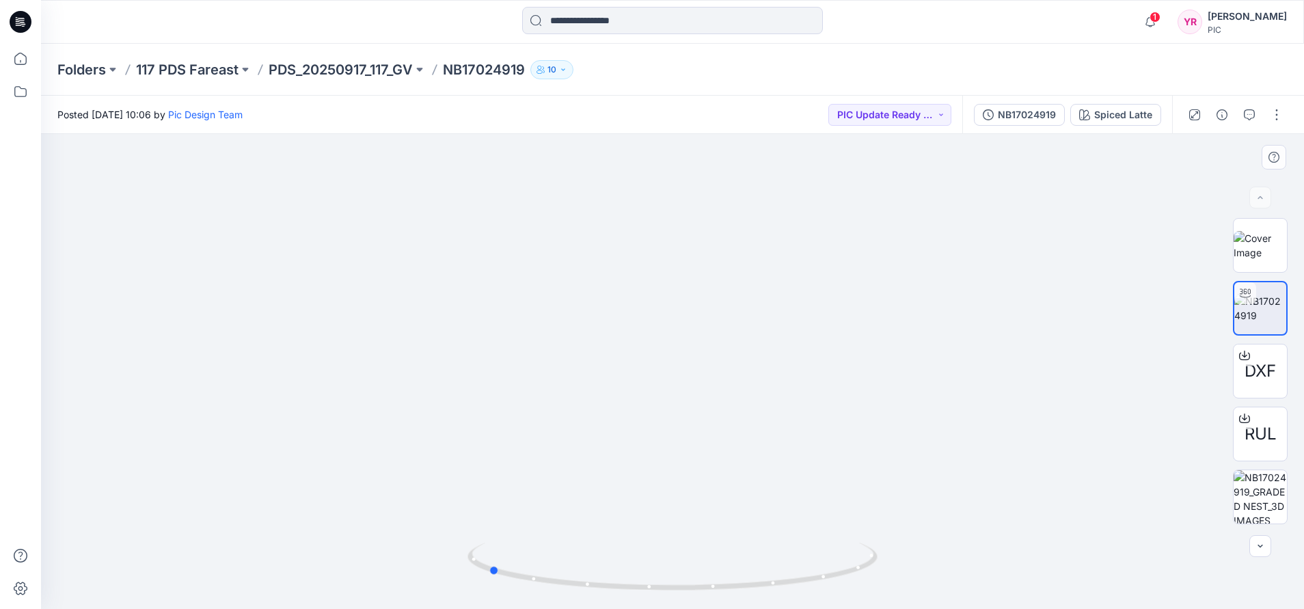
drag, startPoint x: 672, startPoint y: 589, endPoint x: 743, endPoint y: 491, distance: 121.0
click at [882, 531] on div at bounding box center [672, 371] width 1263 height 475
drag, startPoint x: 198, startPoint y: 340, endPoint x: 392, endPoint y: 372, distance: 196.7
click at [392, 372] on img at bounding box center [707, 174] width 1332 height 872
drag, startPoint x: 679, startPoint y: 598, endPoint x: 1050, endPoint y: 501, distance: 383.5
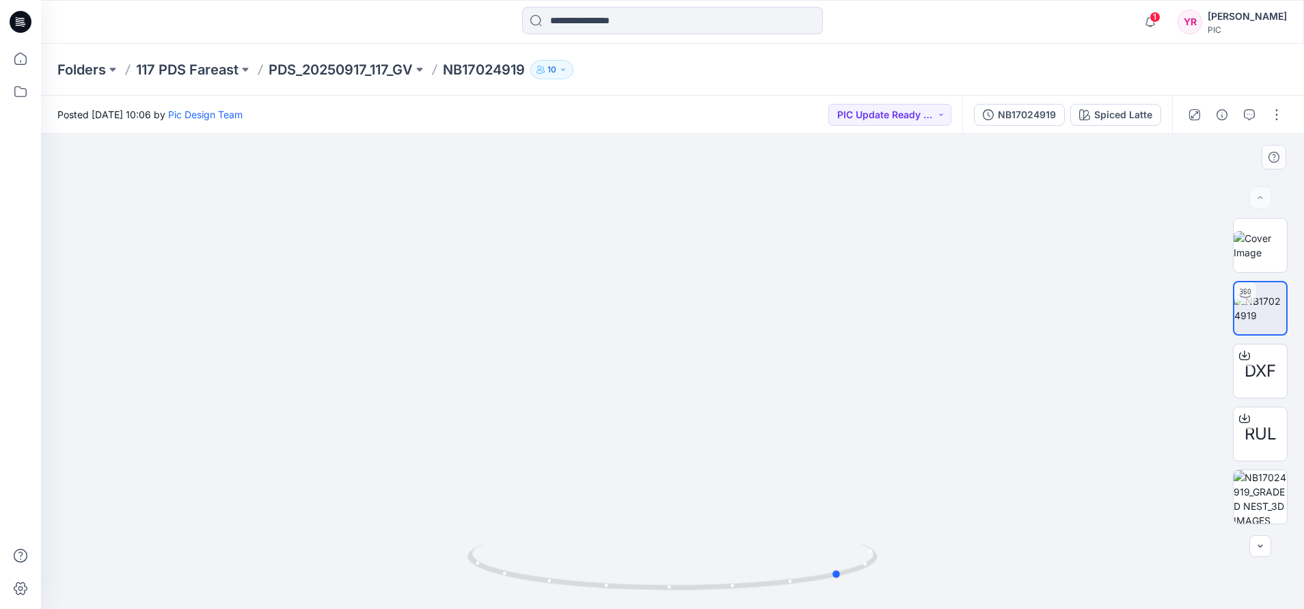
click at [1050, 501] on div at bounding box center [672, 371] width 1263 height 475
click at [1248, 107] on button "button" at bounding box center [1249, 115] width 22 height 22
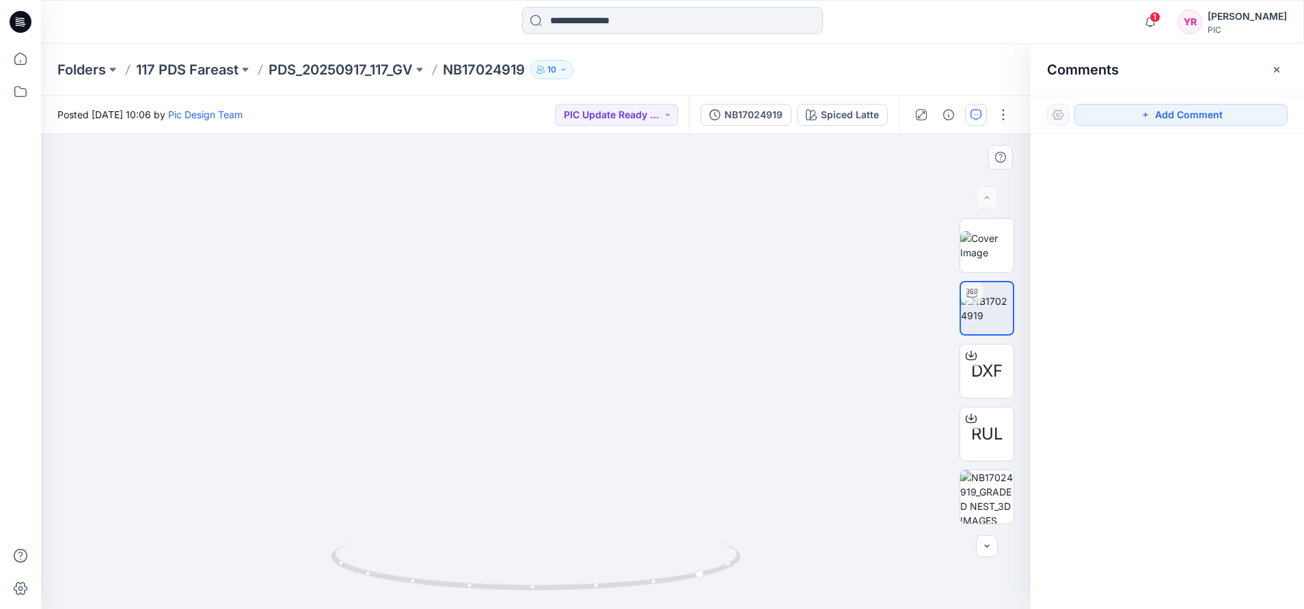
click at [376, 397] on img at bounding box center [535, 270] width 912 height 677
click at [1209, 113] on button "Add Comment" at bounding box center [1180, 115] width 213 height 22
click at [374, 413] on div "1" at bounding box center [535, 371] width 989 height 475
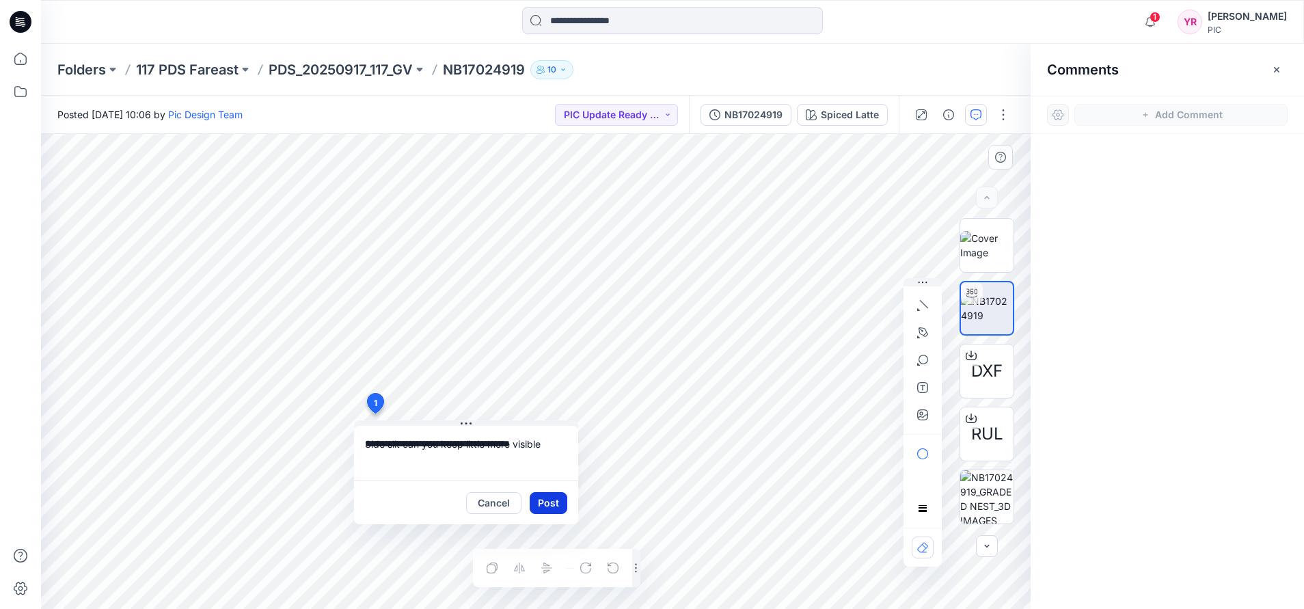
type textarea "**********"
click at [549, 506] on button "Post" at bounding box center [549, 503] width 38 height 22
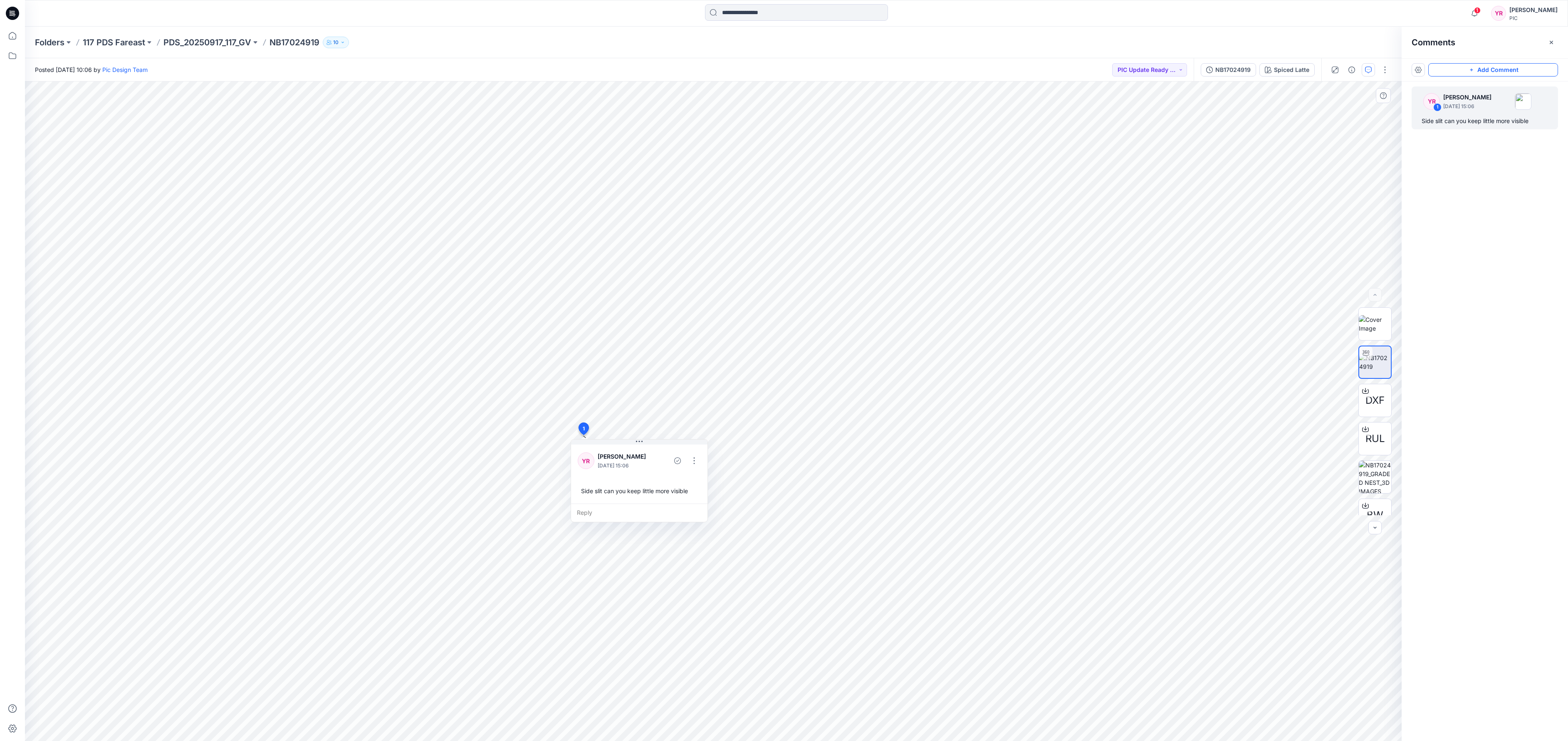
click at [793, 68] on button "Add Comment" at bounding box center [1493, 70] width 130 height 13
click at [793, 370] on div "2 1 YR [PERSON_NAME] [DATE] 15:06 Side slit can you keep little more visible Re…" at bounding box center [713, 411] width 1377 height 659
type textarea "**********"
click at [793, 370] on button "Post" at bounding box center [1158, 425] width 23 height 13
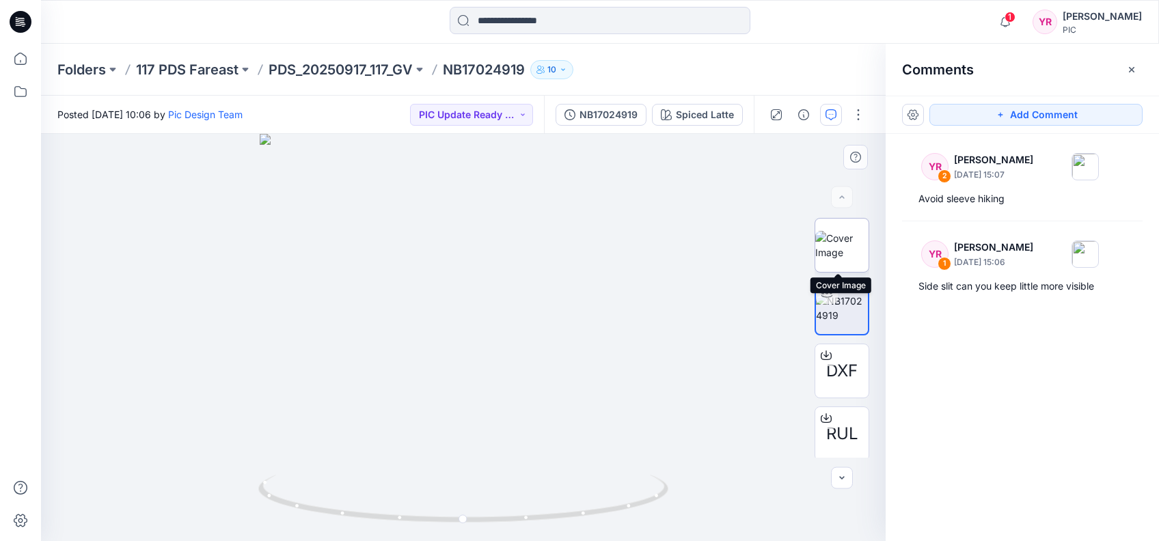
click at [847, 247] on img at bounding box center [841, 245] width 53 height 29
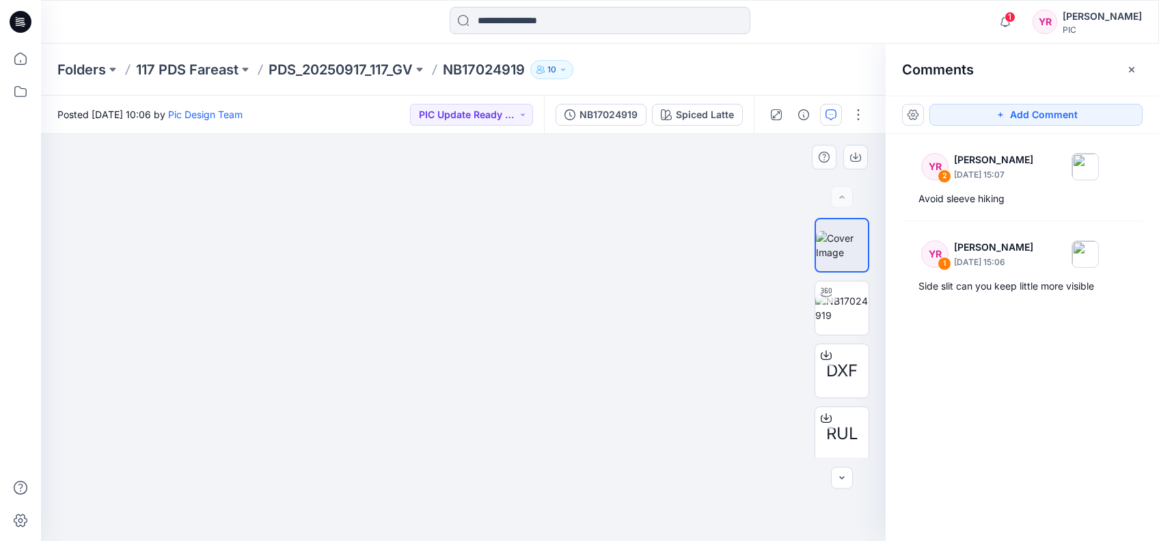
drag, startPoint x: 678, startPoint y: 272, endPoint x: 218, endPoint y: 268, distance: 459.9
click at [218, 268] on img at bounding box center [144, 67] width 1482 height 948
drag, startPoint x: 226, startPoint y: 272, endPoint x: 516, endPoint y: 304, distance: 291.5
click at [516, 304] on img at bounding box center [434, 83] width 1482 height 915
click at [1021, 115] on button "Add Comment" at bounding box center [1035, 115] width 213 height 22
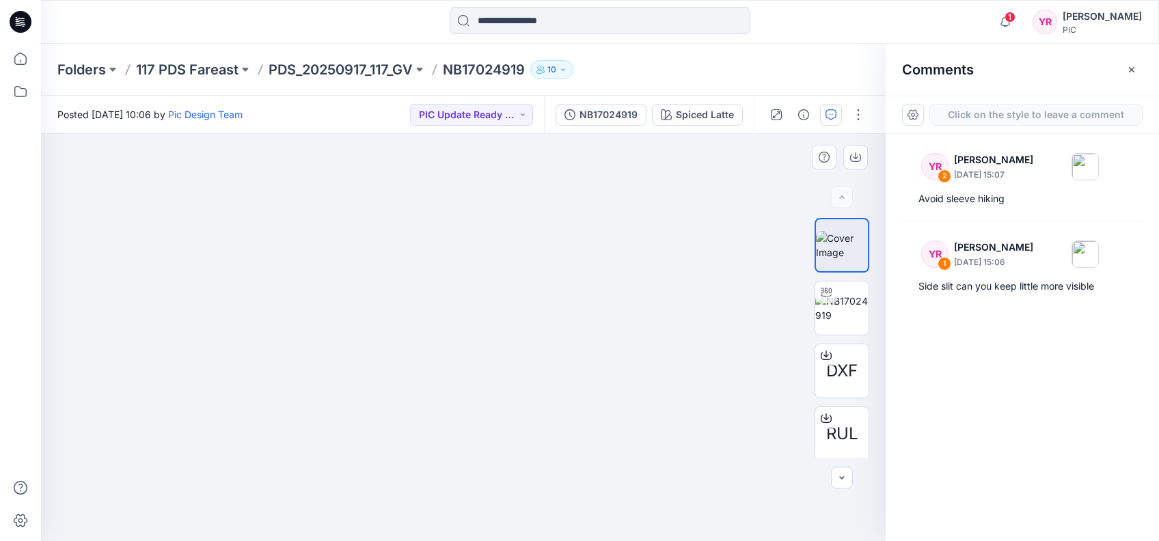
click at [348, 254] on div "3" at bounding box center [463, 337] width 845 height 407
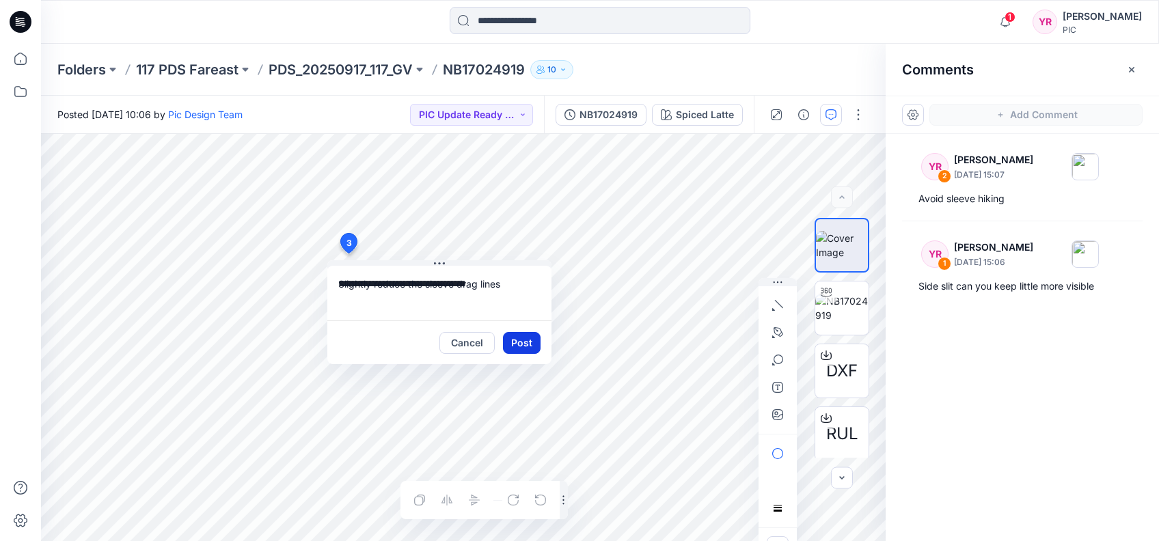
type textarea "**********"
click at [519, 348] on button "Post" at bounding box center [522, 343] width 38 height 22
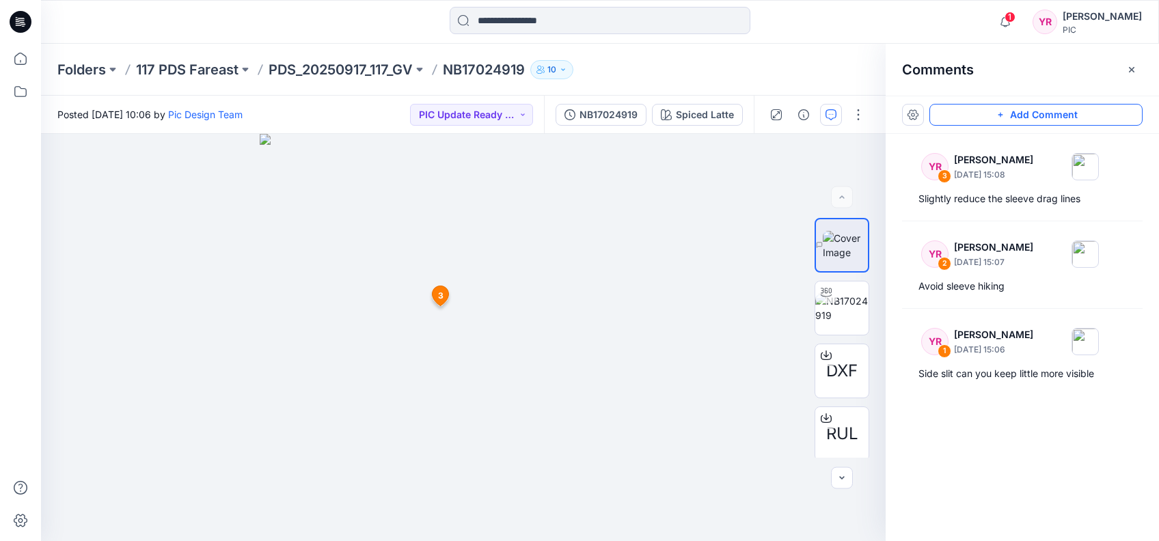
click at [1002, 113] on icon "button" at bounding box center [1000, 114] width 11 height 11
click at [640, 333] on div "4 3 YR [PERSON_NAME] [DATE] 15:08 Slightly reduce the sleeve drag lines Reply" at bounding box center [463, 337] width 845 height 407
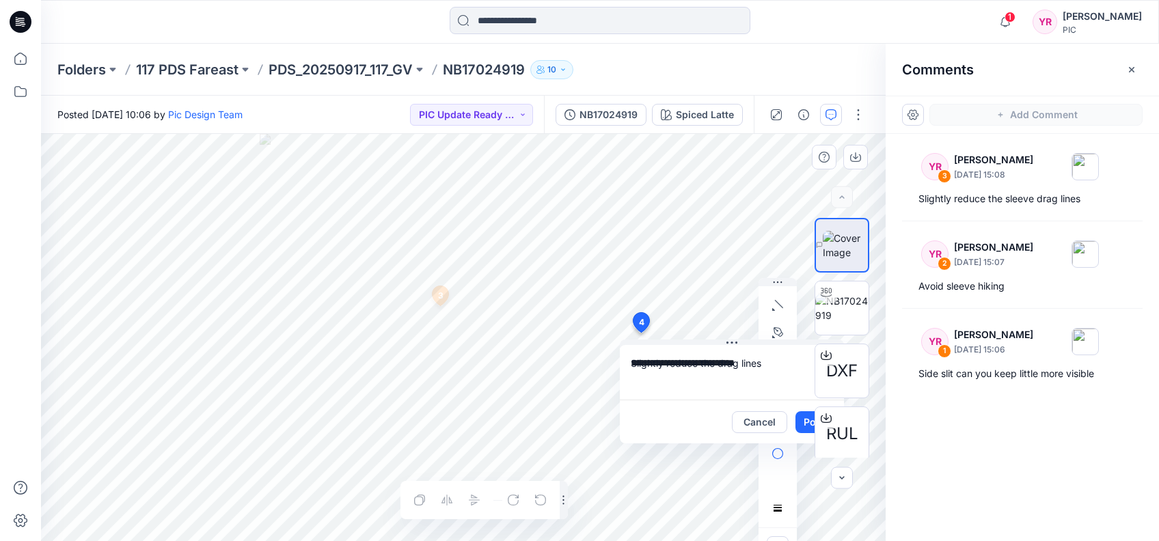
type textarea "**********"
click at [805, 420] on div "DXF RUL BW" at bounding box center [841, 338] width 87 height 240
click at [803, 424] on div "DXF RUL BW" at bounding box center [841, 338] width 87 height 240
click at [614, 366] on div "**********" at bounding box center [463, 337] width 845 height 407
click at [692, 402] on div "Cancel Post" at bounding box center [732, 422] width 224 height 44
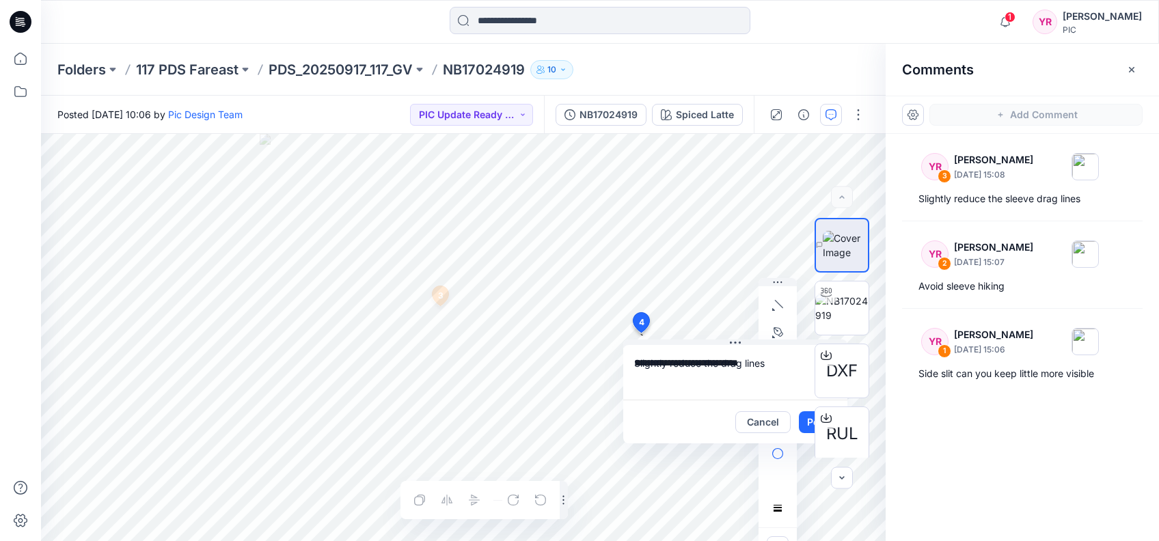
click at [805, 423] on div "DXF RUL BW" at bounding box center [841, 338] width 87 height 240
drag, startPoint x: 756, startPoint y: 357, endPoint x: 736, endPoint y: 407, distance: 54.3
click at [738, 407] on div "**********" at bounding box center [735, 394] width 224 height 98
click at [679, 415] on div "Cancel Post" at bounding box center [735, 422] width 224 height 44
click at [645, 430] on div "Cancel Post" at bounding box center [735, 422] width 224 height 44
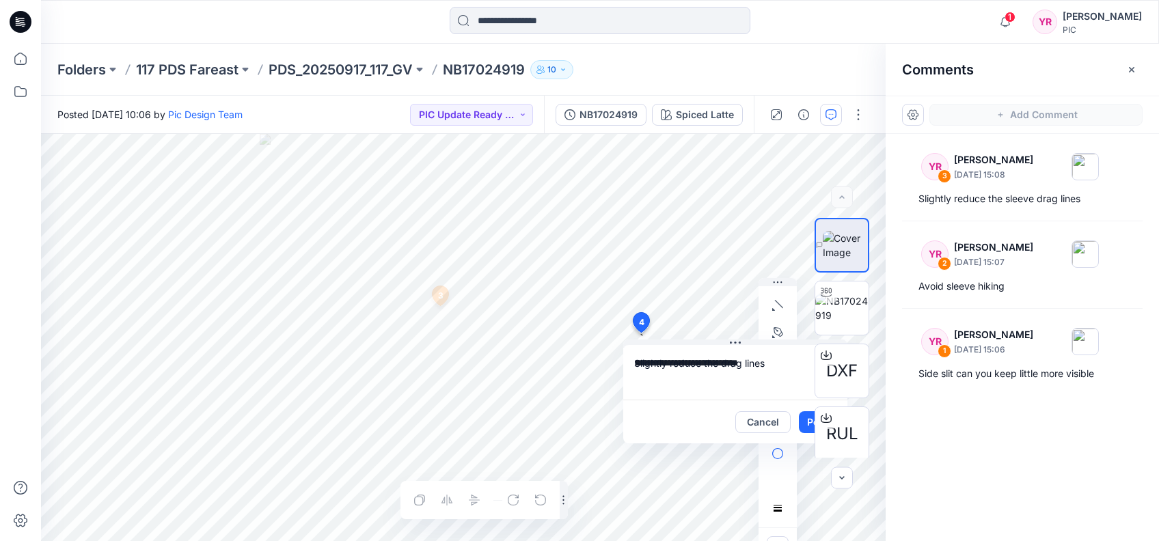
click at [808, 422] on div "DXF RUL BW" at bounding box center [841, 338] width 87 height 240
click at [842, 481] on icon "button" at bounding box center [841, 478] width 11 height 11
click at [842, 479] on icon "button" at bounding box center [841, 478] width 11 height 11
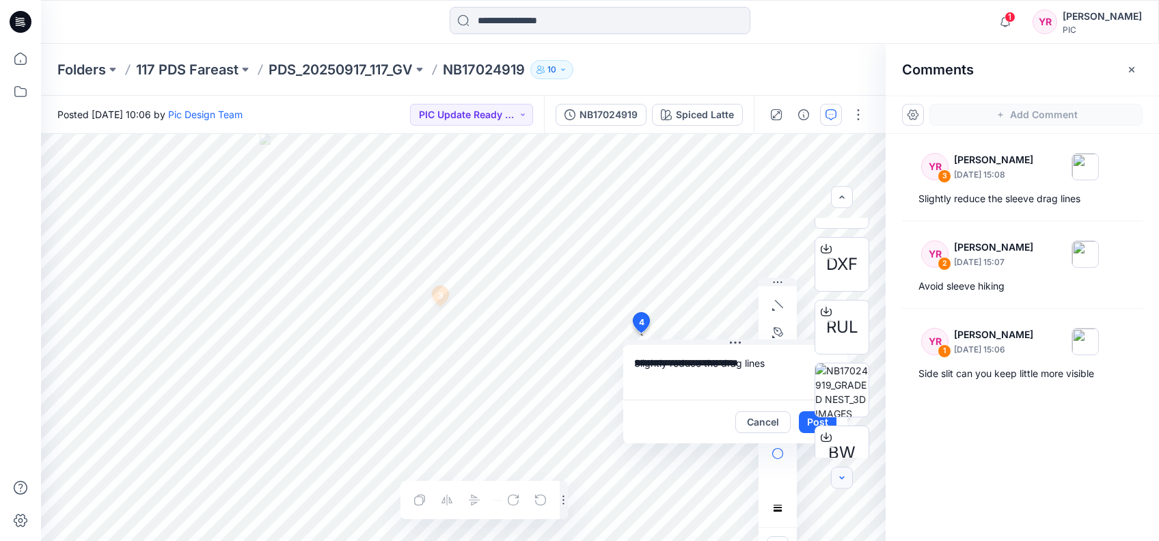
click at [843, 478] on icon "button" at bounding box center [841, 478] width 11 height 11
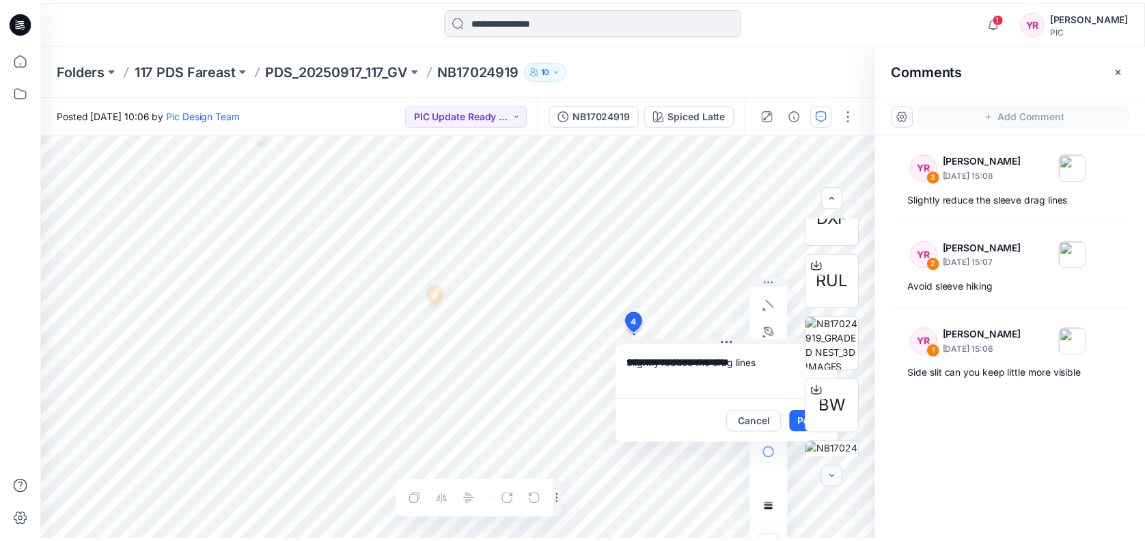
scroll to position [191, 0]
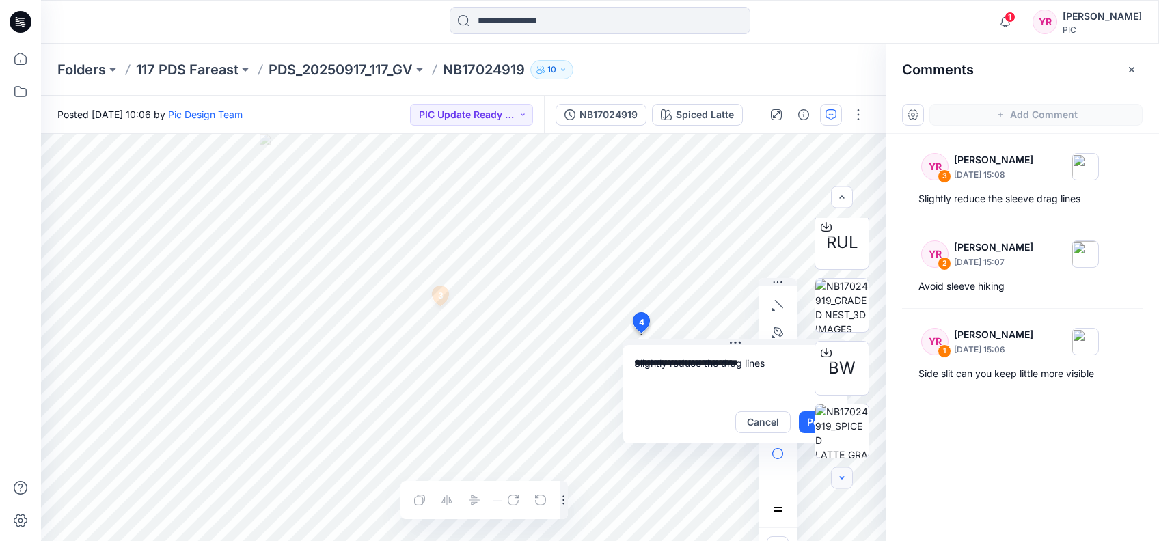
click at [843, 478] on icon "button" at bounding box center [841, 478] width 11 height 11
click at [842, 478] on icon "button" at bounding box center [841, 478] width 11 height 11
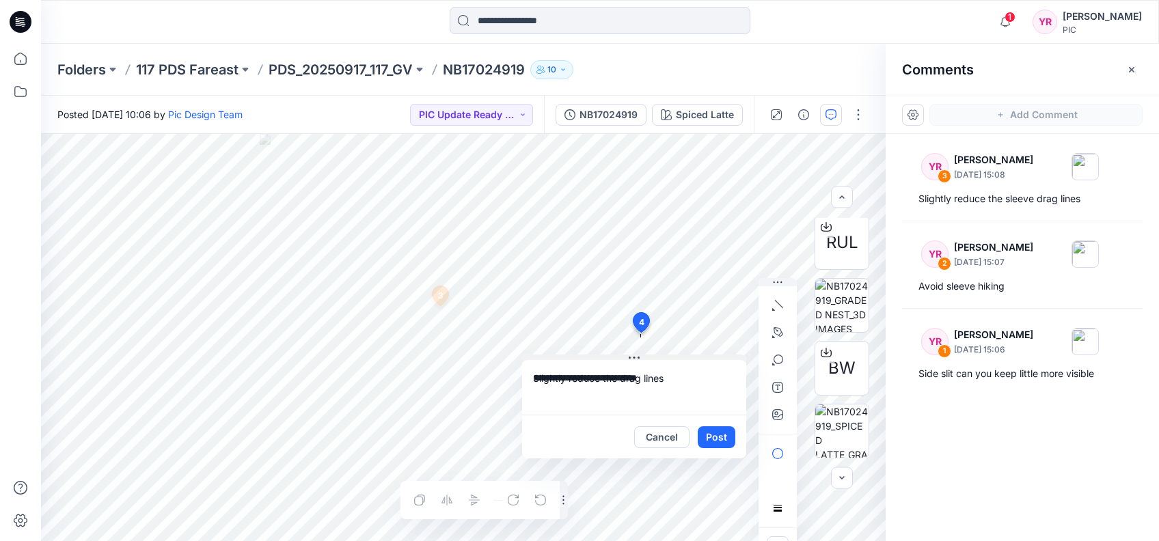
drag, startPoint x: 630, startPoint y: 340, endPoint x: 484, endPoint y: 342, distance: 146.2
click at [522, 355] on button at bounding box center [634, 359] width 224 height 8
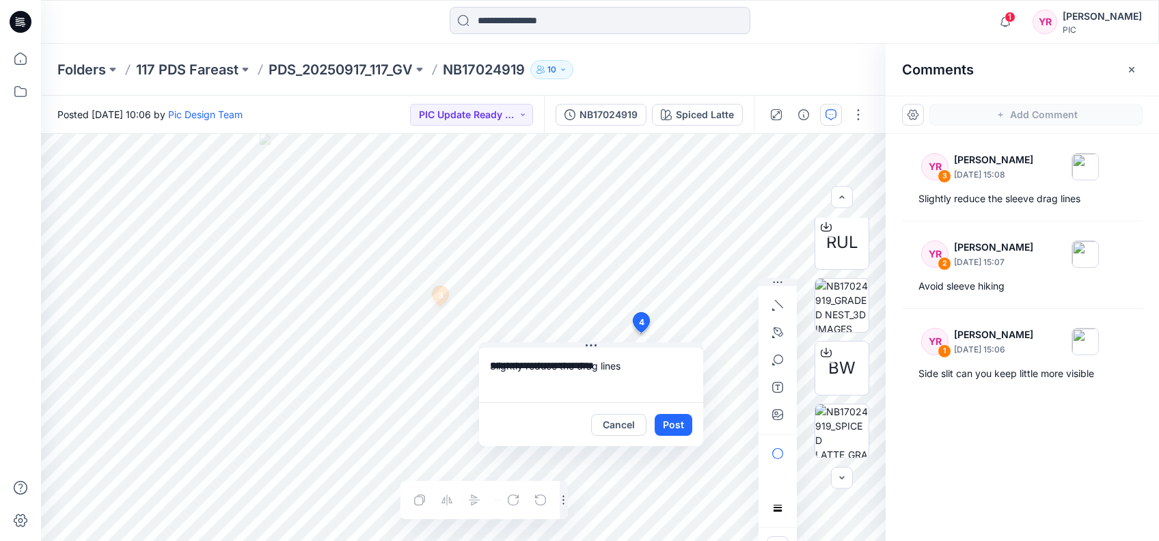
click at [675, 424] on button "Post" at bounding box center [674, 425] width 38 height 22
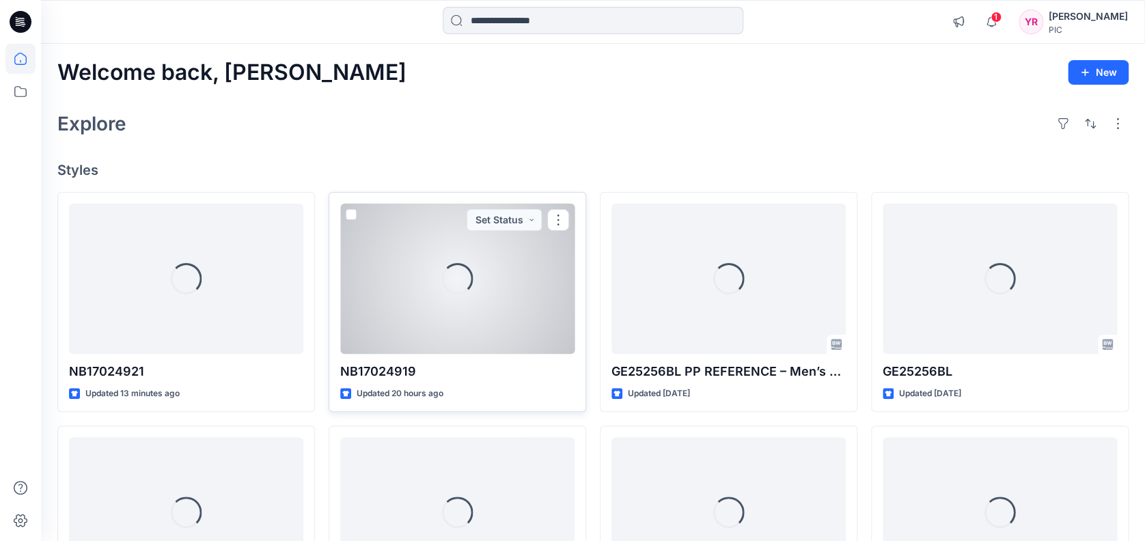
click at [444, 303] on div "Loading..." at bounding box center [457, 279] width 234 height 150
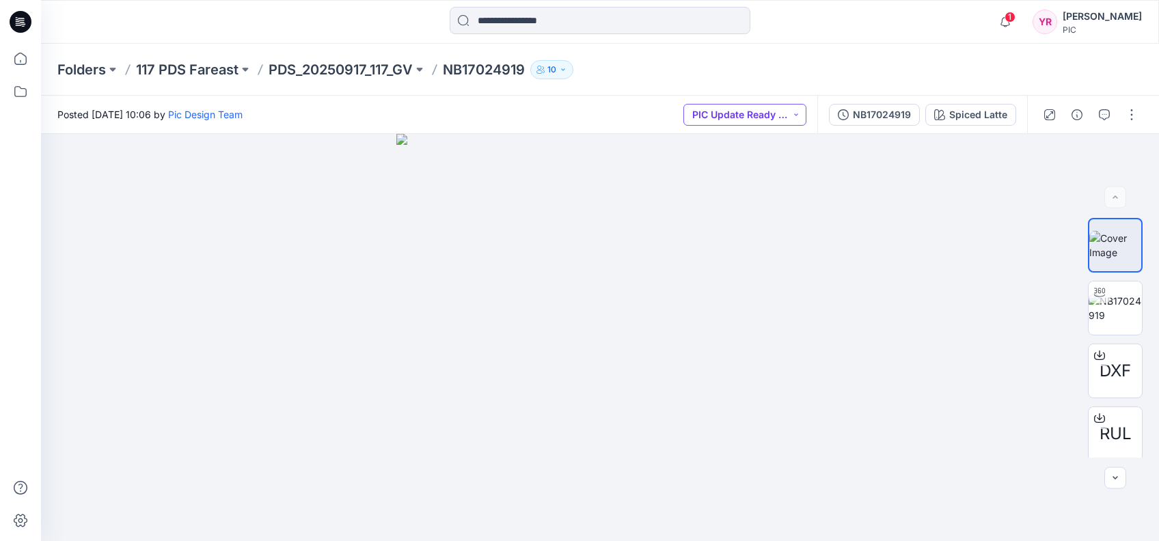
click at [793, 112] on button "PIC Update Ready to Review" at bounding box center [744, 115] width 123 height 22
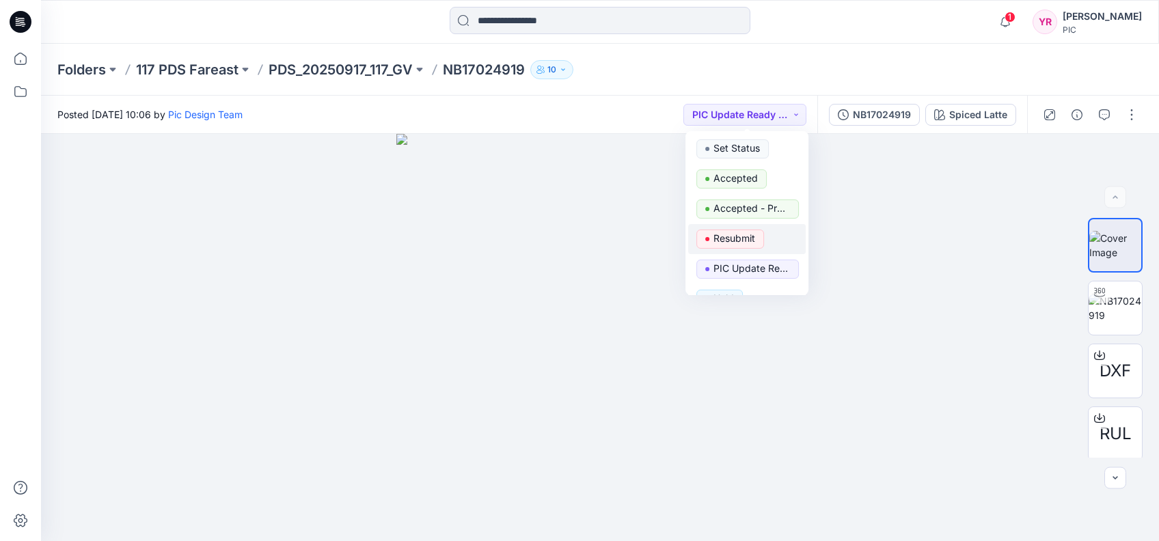
click at [753, 236] on p "Resubmit" at bounding box center [734, 239] width 42 height 18
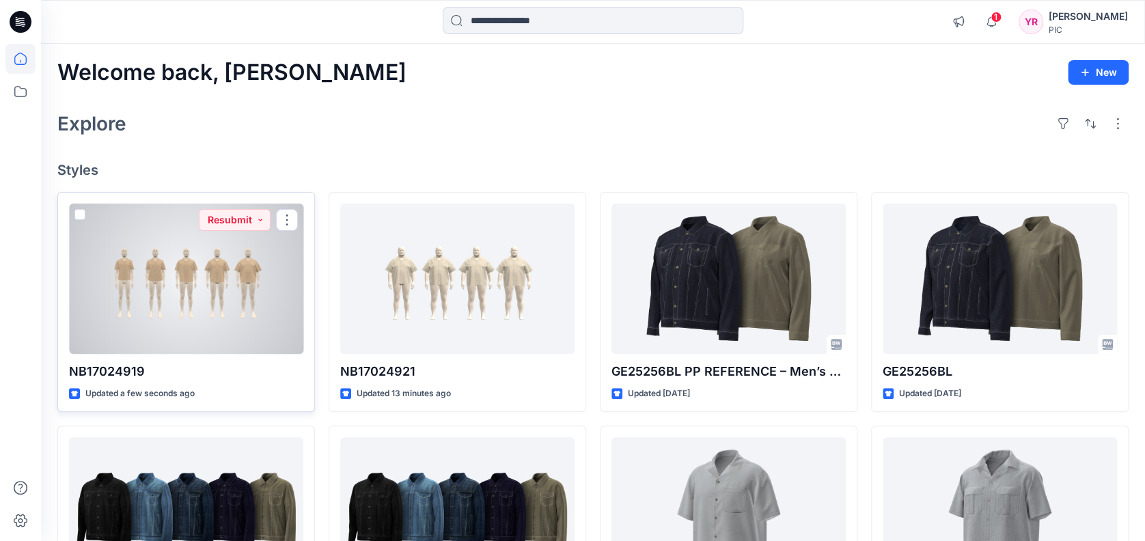
click at [247, 280] on div at bounding box center [186, 279] width 234 height 150
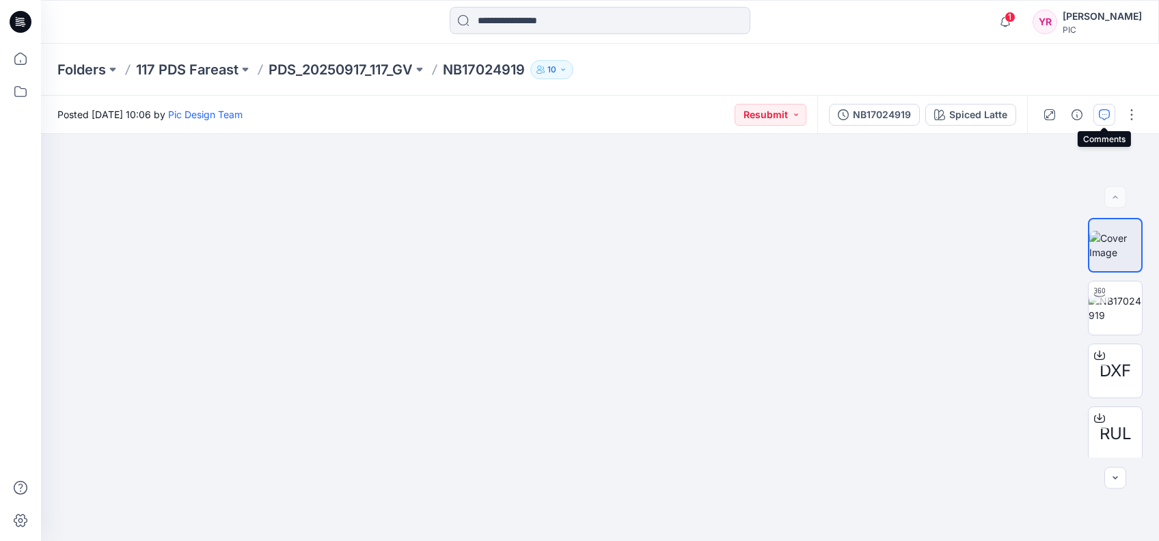
click at [1107, 120] on icon "button" at bounding box center [1104, 114] width 11 height 11
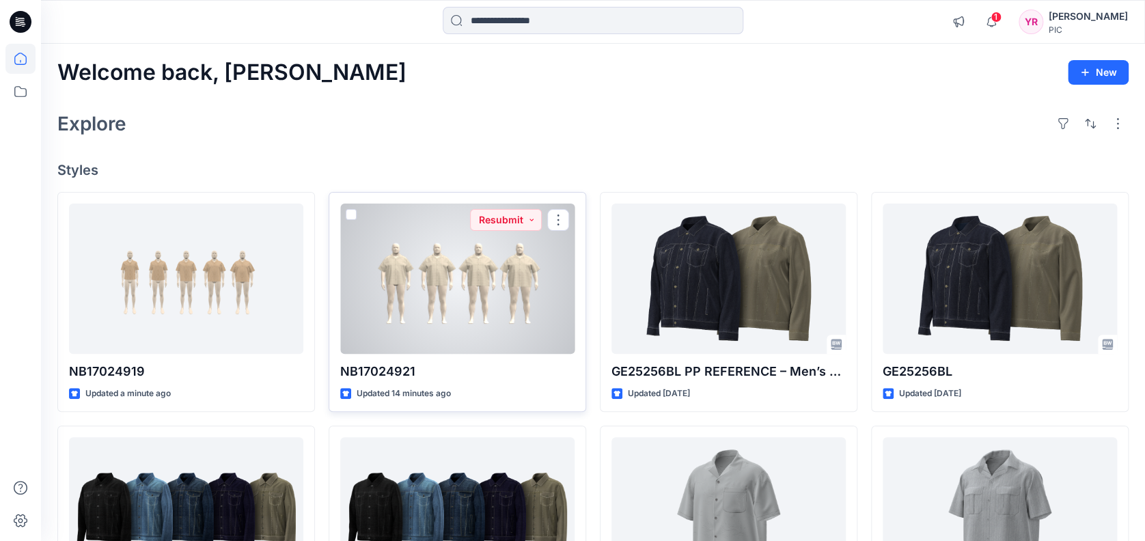
click at [437, 311] on div at bounding box center [457, 279] width 234 height 150
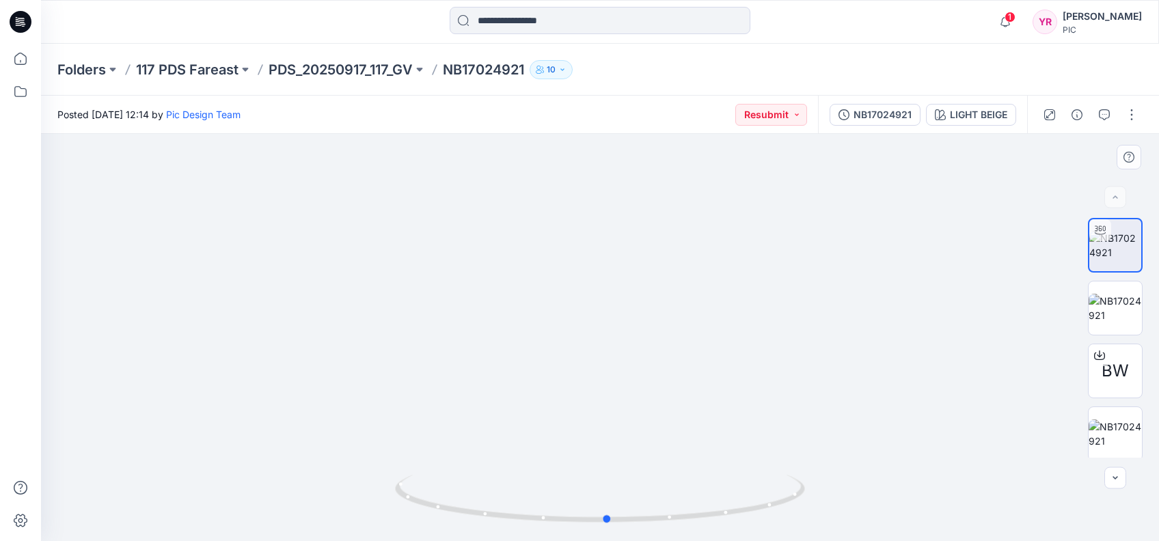
drag, startPoint x: 602, startPoint y: 519, endPoint x: 609, endPoint y: 454, distance: 65.3
click at [609, 454] on div at bounding box center [600, 337] width 1118 height 407
